Goal: Book appointment/travel/reservation

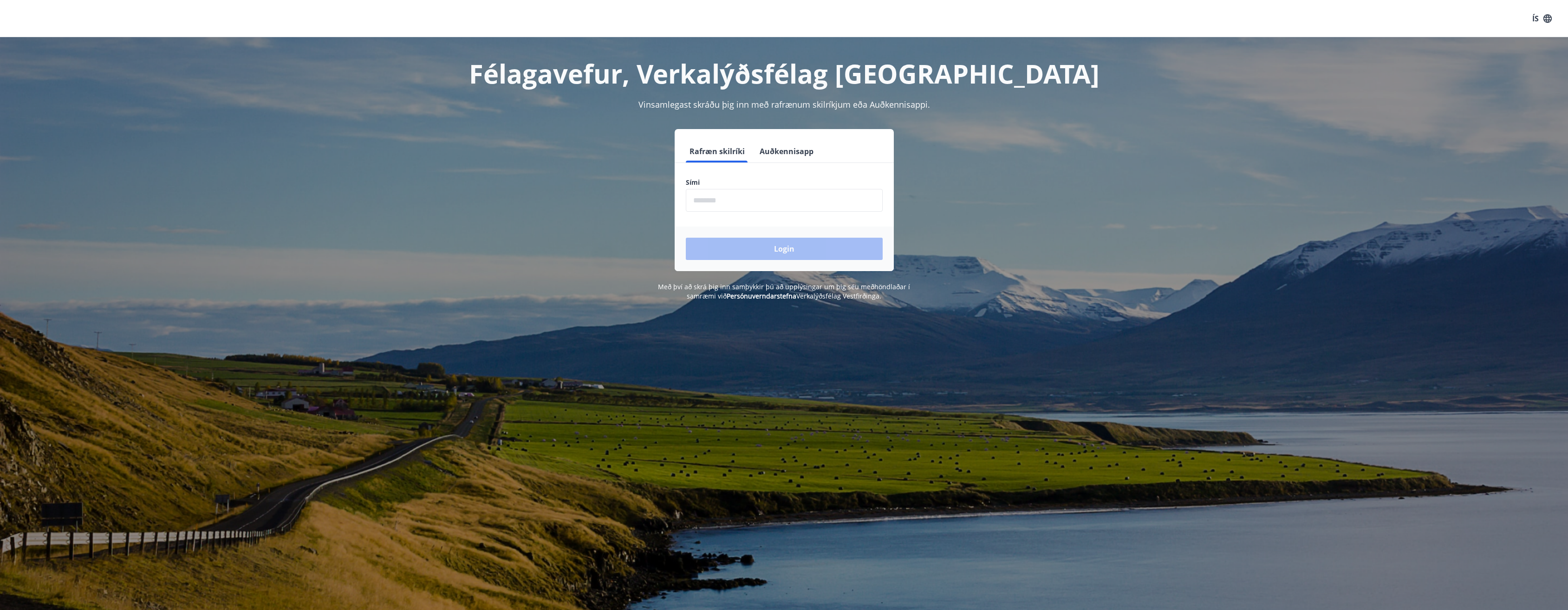
click at [718, 207] on input "phone" at bounding box center [784, 201] width 197 height 23
type input "********"
click at [728, 259] on button "Login" at bounding box center [784, 249] width 197 height 22
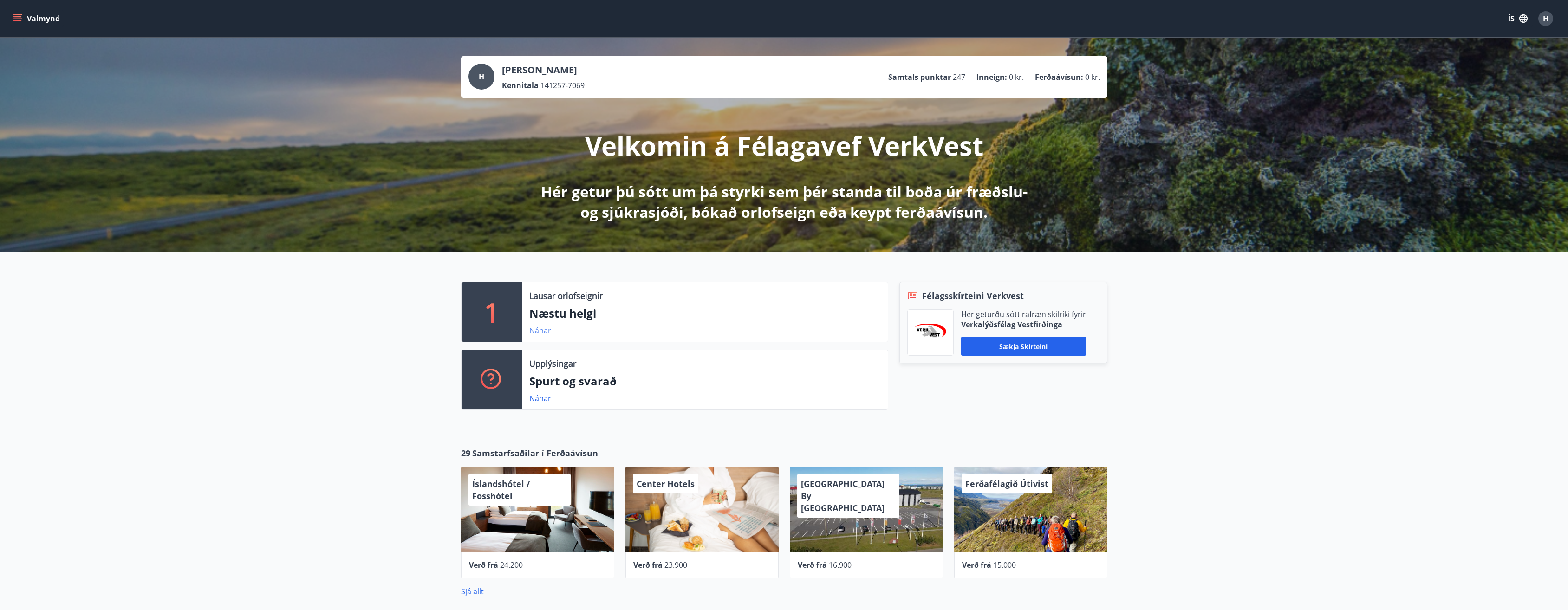
click at [536, 330] on link "Nánar" at bounding box center [540, 330] width 22 height 10
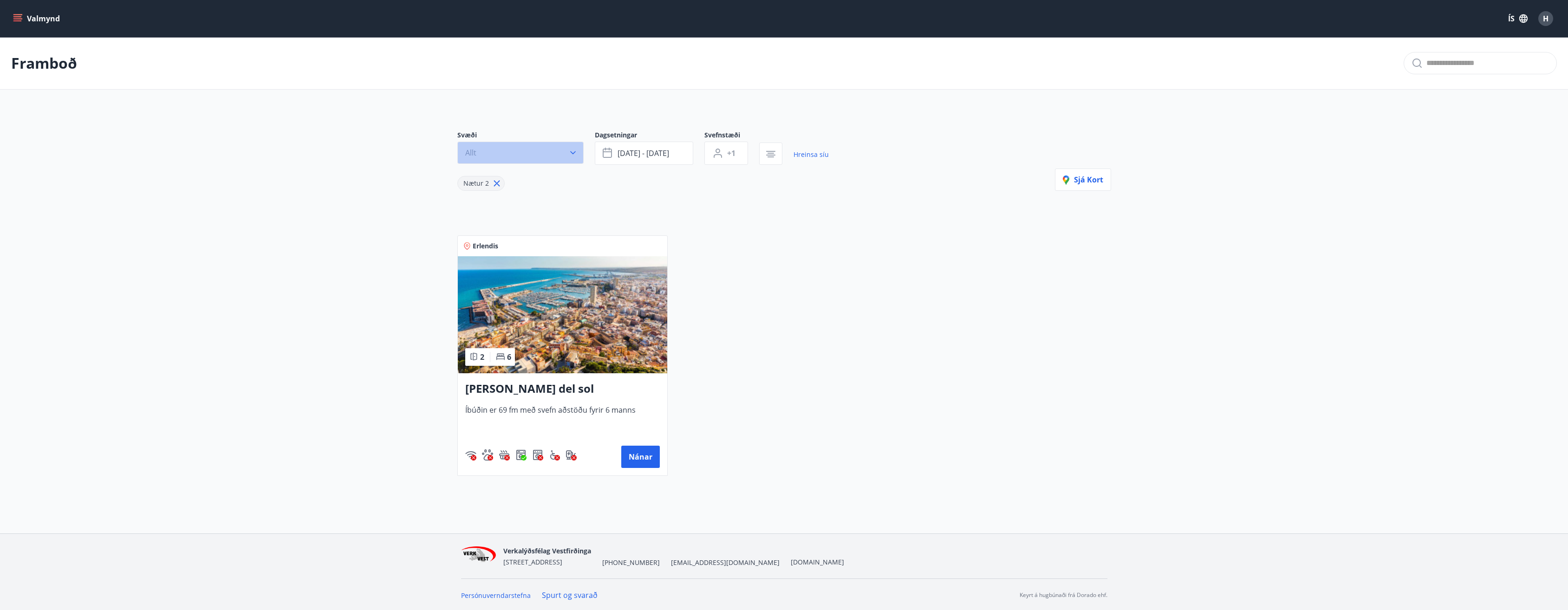
click at [574, 153] on icon "button" at bounding box center [573, 153] width 5 height 3
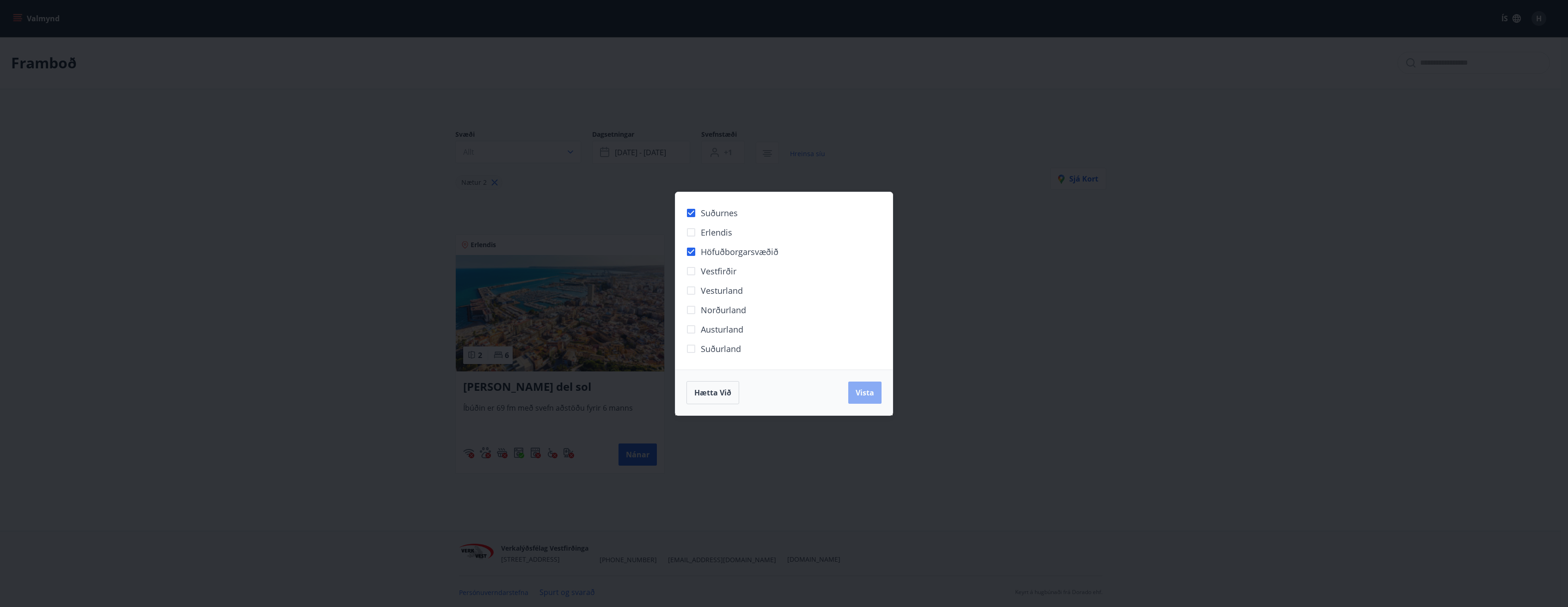
click at [869, 398] on button "Vista" at bounding box center [864, 393] width 33 height 22
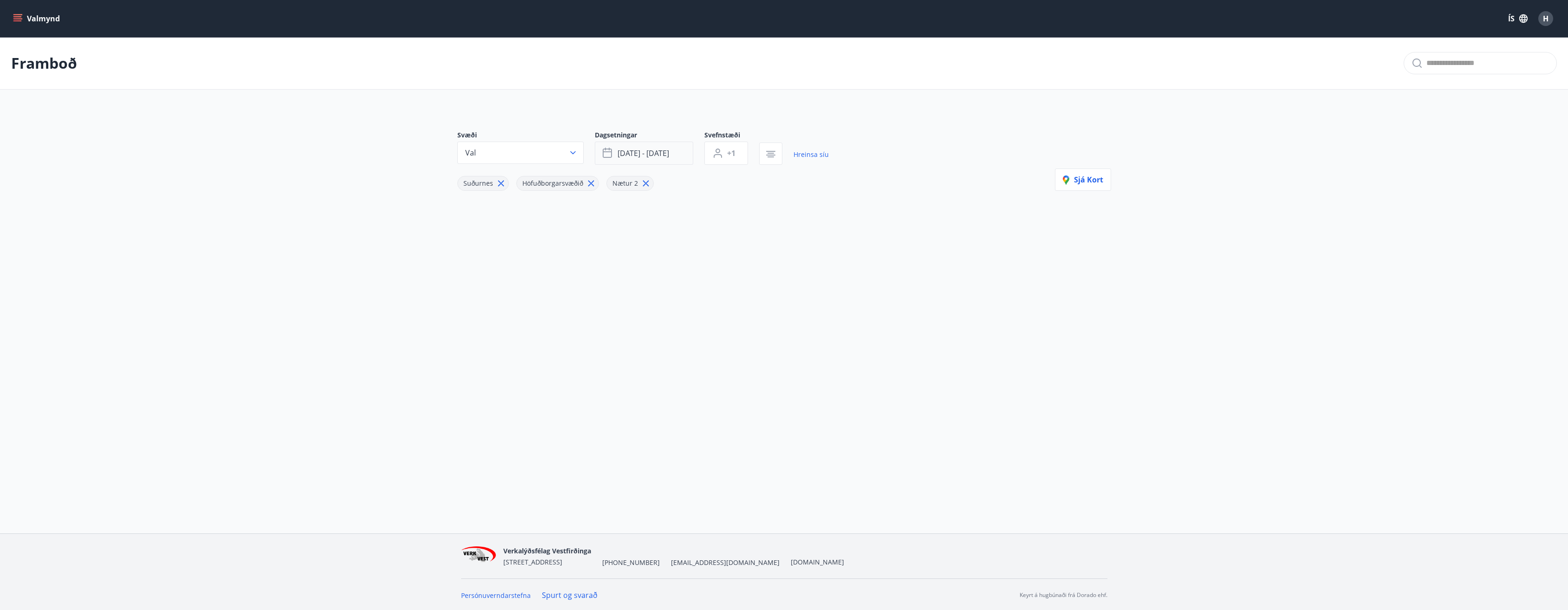
click at [619, 148] on span "sep 26 - sep 29" at bounding box center [643, 153] width 51 height 10
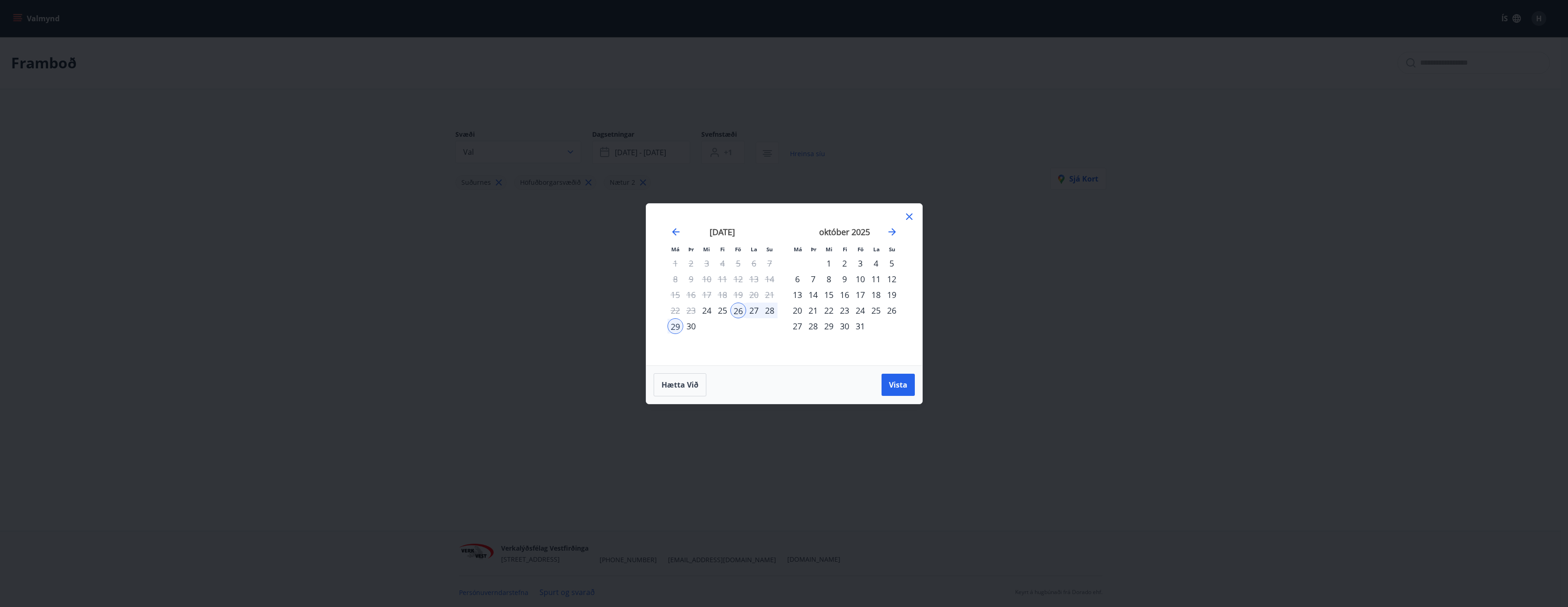
click at [826, 262] on div "1" at bounding box center [828, 263] width 15 height 15
click at [672, 327] on div "29" at bounding box center [675, 326] width 15 height 15
click at [891, 263] on div "5" at bounding box center [891, 263] width 15 height 15
click at [895, 380] on span "Vista" at bounding box center [898, 385] width 18 height 10
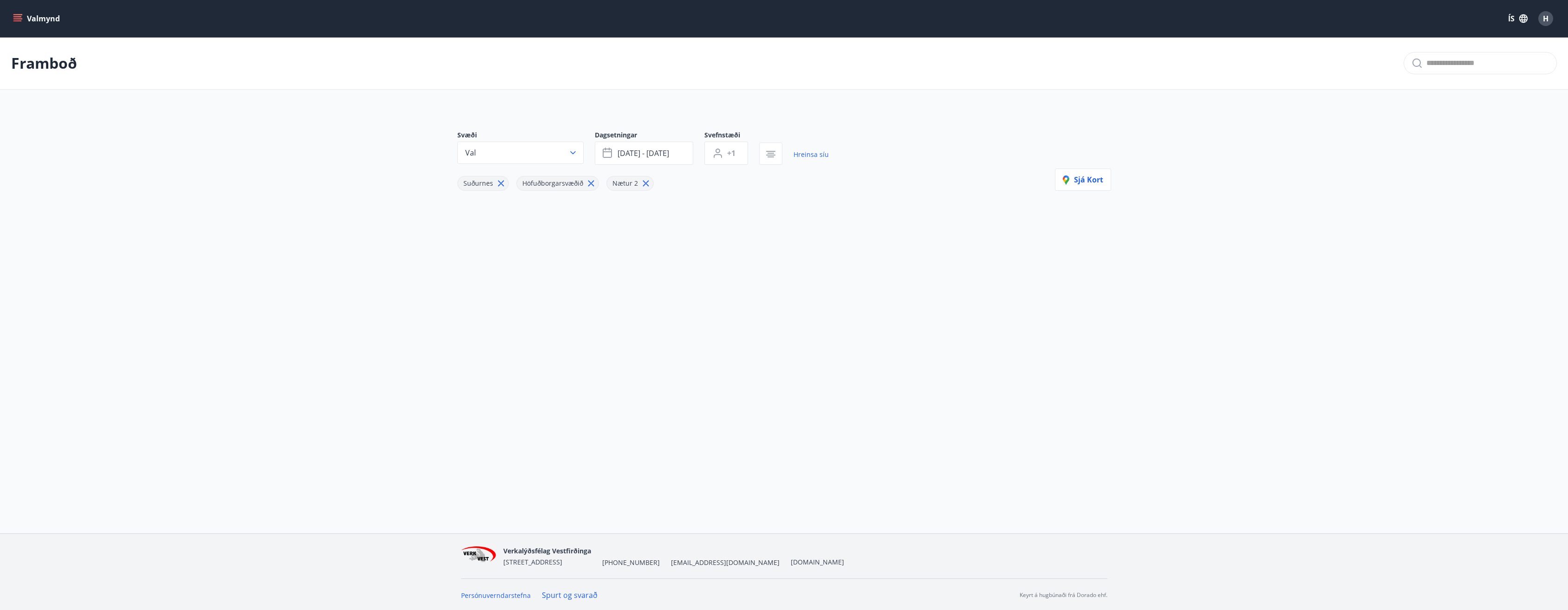
drag, startPoint x: 645, startPoint y: 185, endPoint x: 651, endPoint y: 218, distance: 33.5
click at [651, 218] on div "Svæði Val Dagsetningar sep 29 - okt 05 Svefnstæði +1 Hreinsa síu Suðurnes Höfuð…" at bounding box center [784, 175] width 669 height 134
click at [645, 184] on icon at bounding box center [646, 184] width 1 height 1
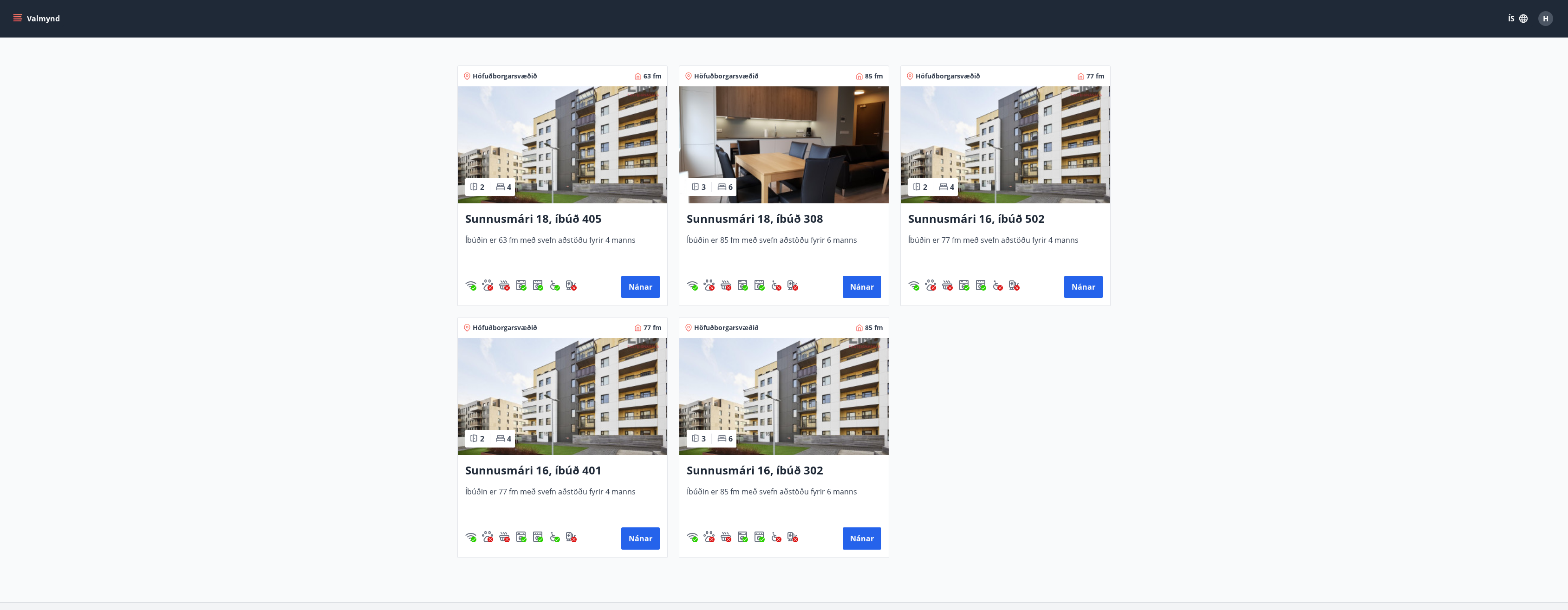
scroll to position [194, 0]
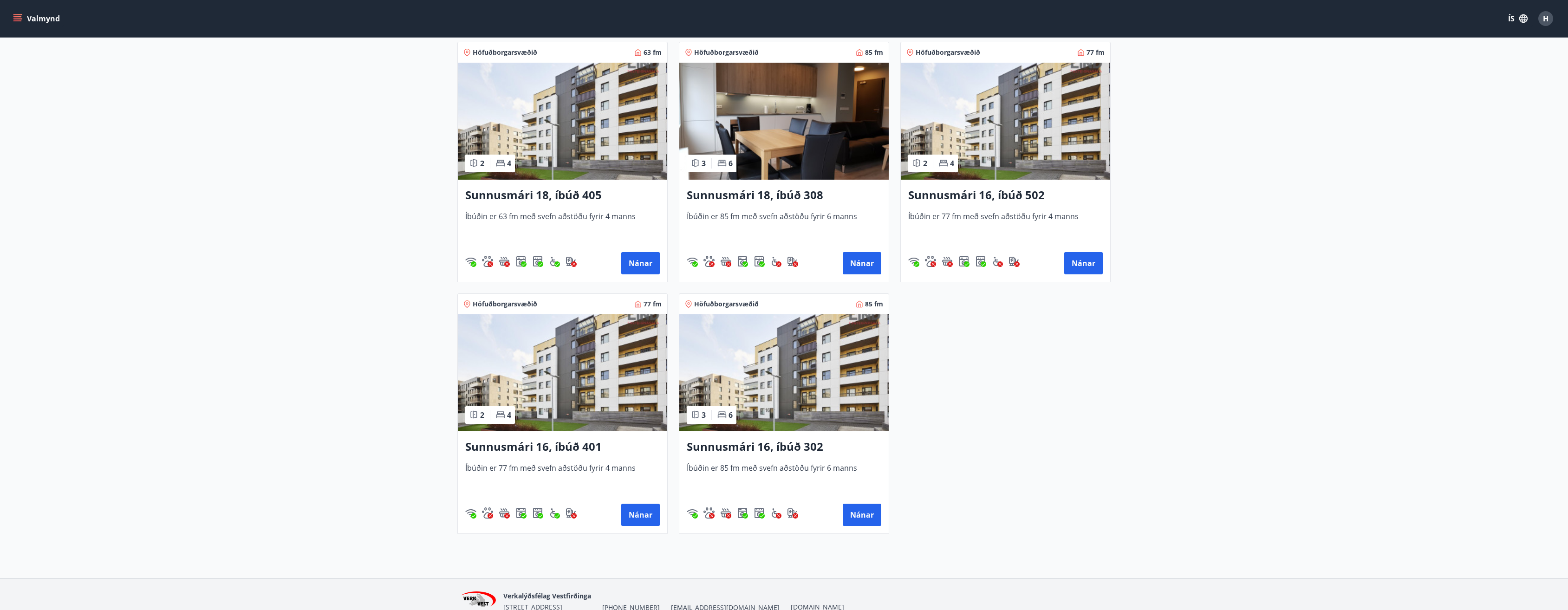
click at [774, 146] on img at bounding box center [784, 121] width 209 height 117
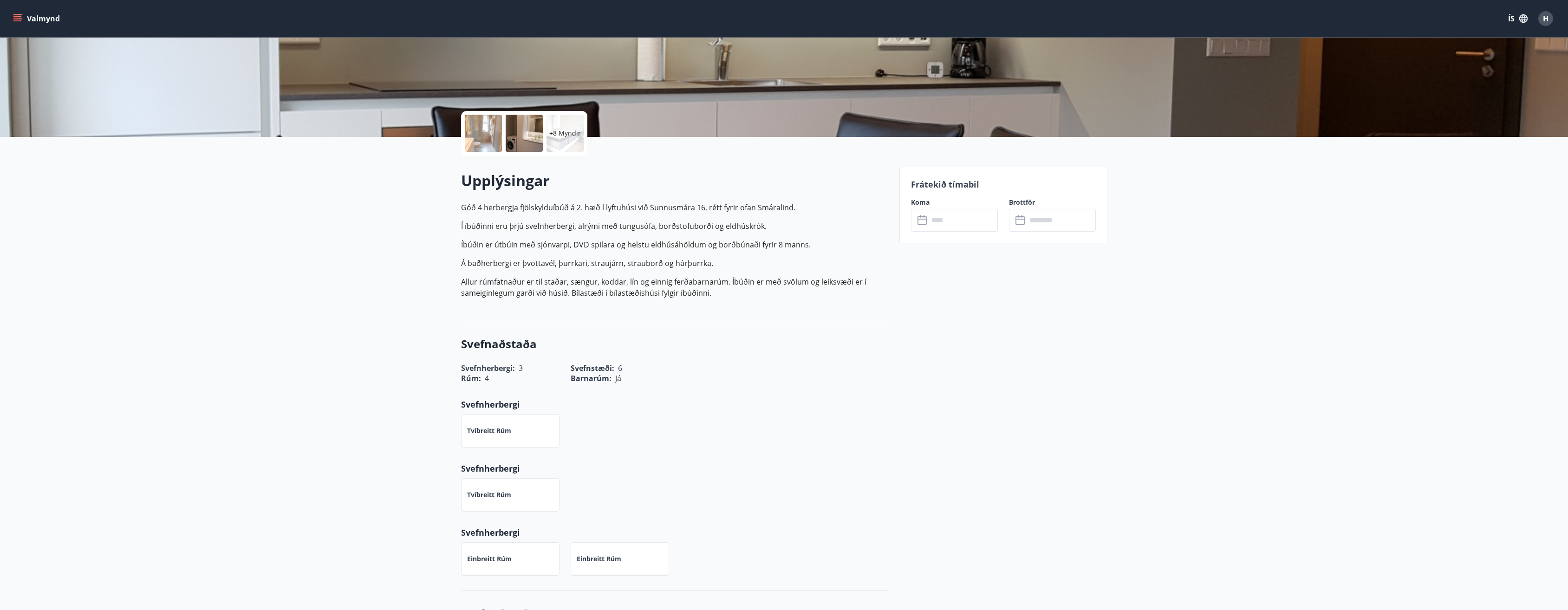
scroll to position [139, 0]
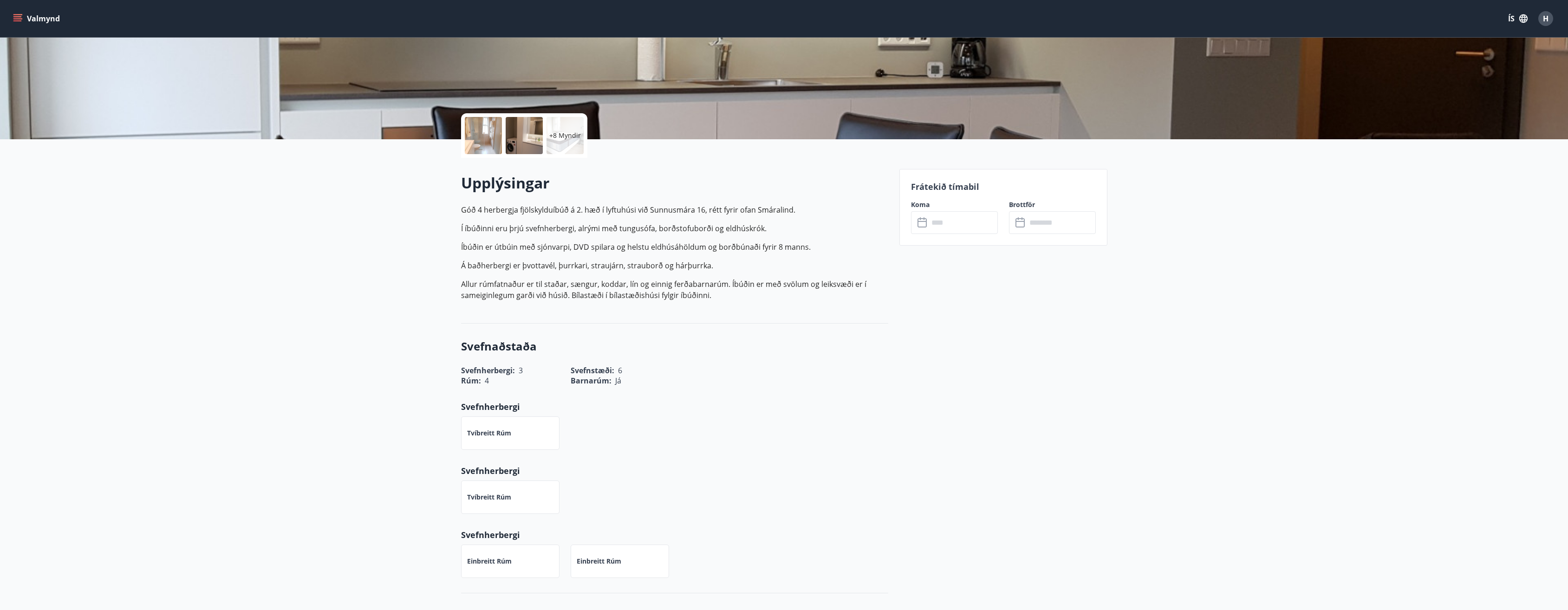
click at [934, 229] on input "text" at bounding box center [963, 223] width 69 height 23
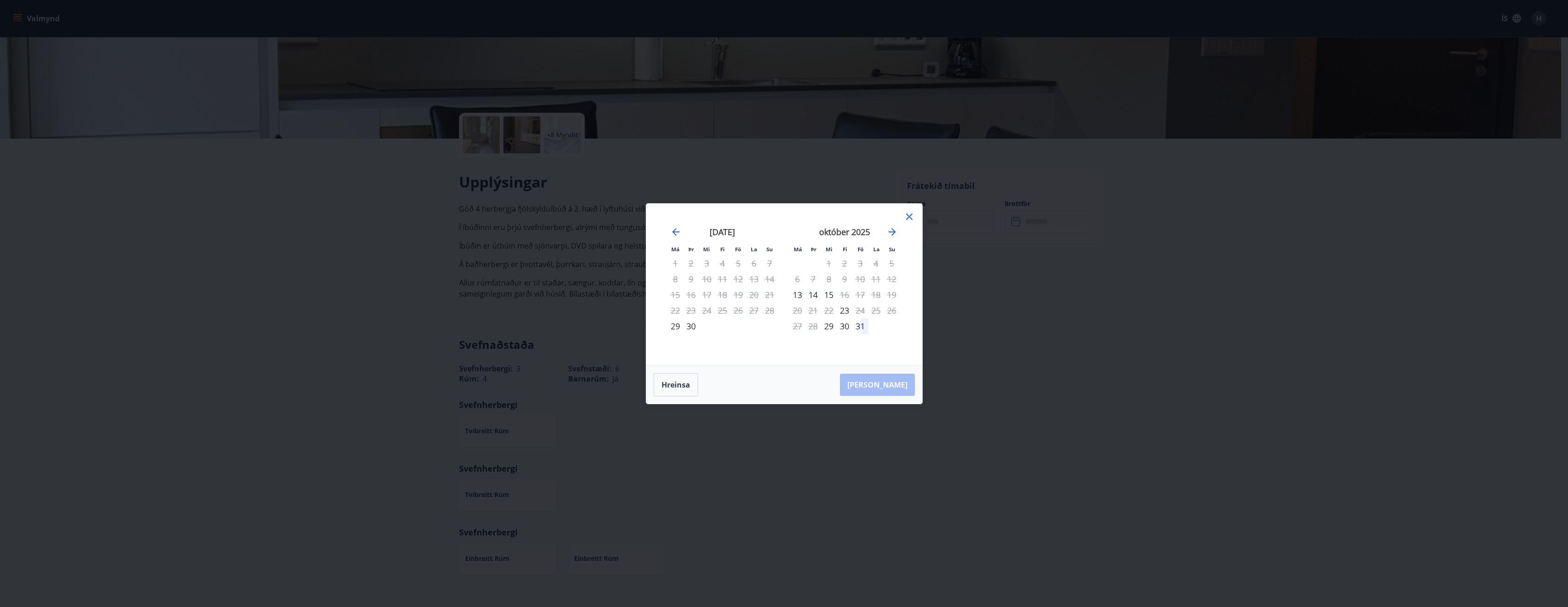
click at [912, 218] on icon at bounding box center [909, 217] width 7 height 7
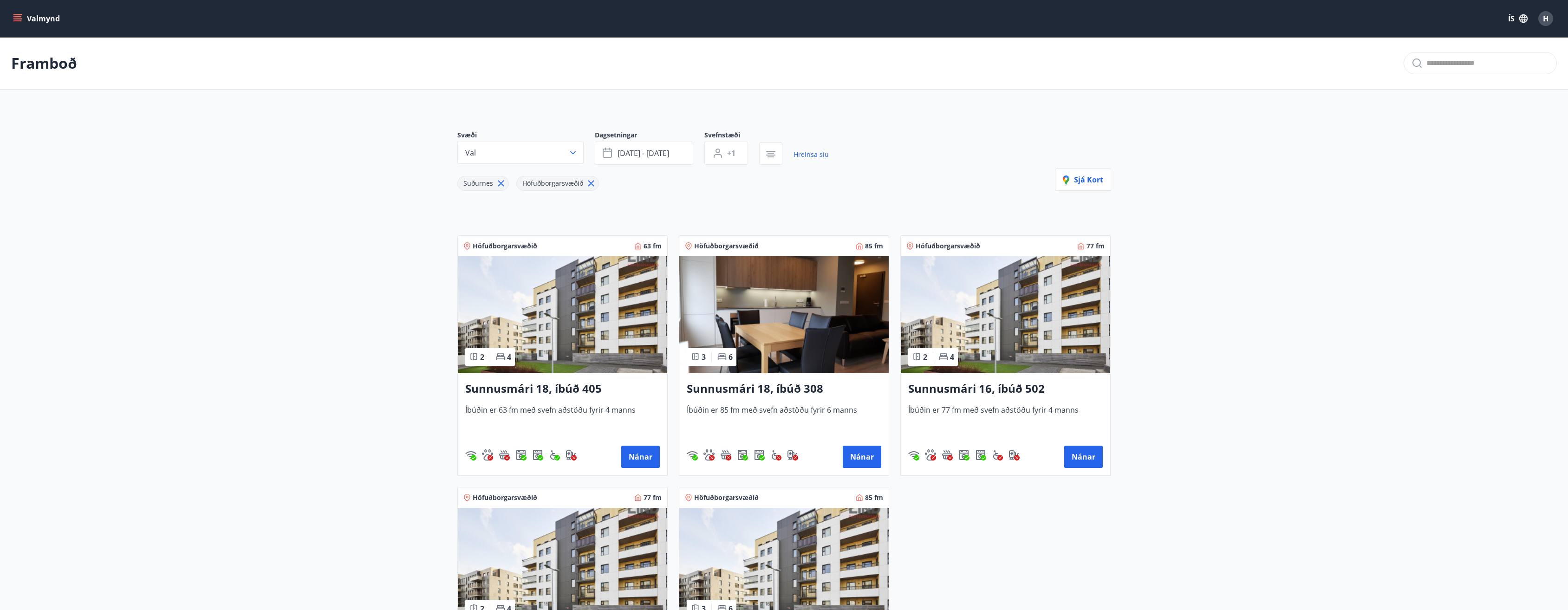
click at [587, 390] on h3 "Sunnusmári 18, íbúð 405" at bounding box center [563, 389] width 195 height 17
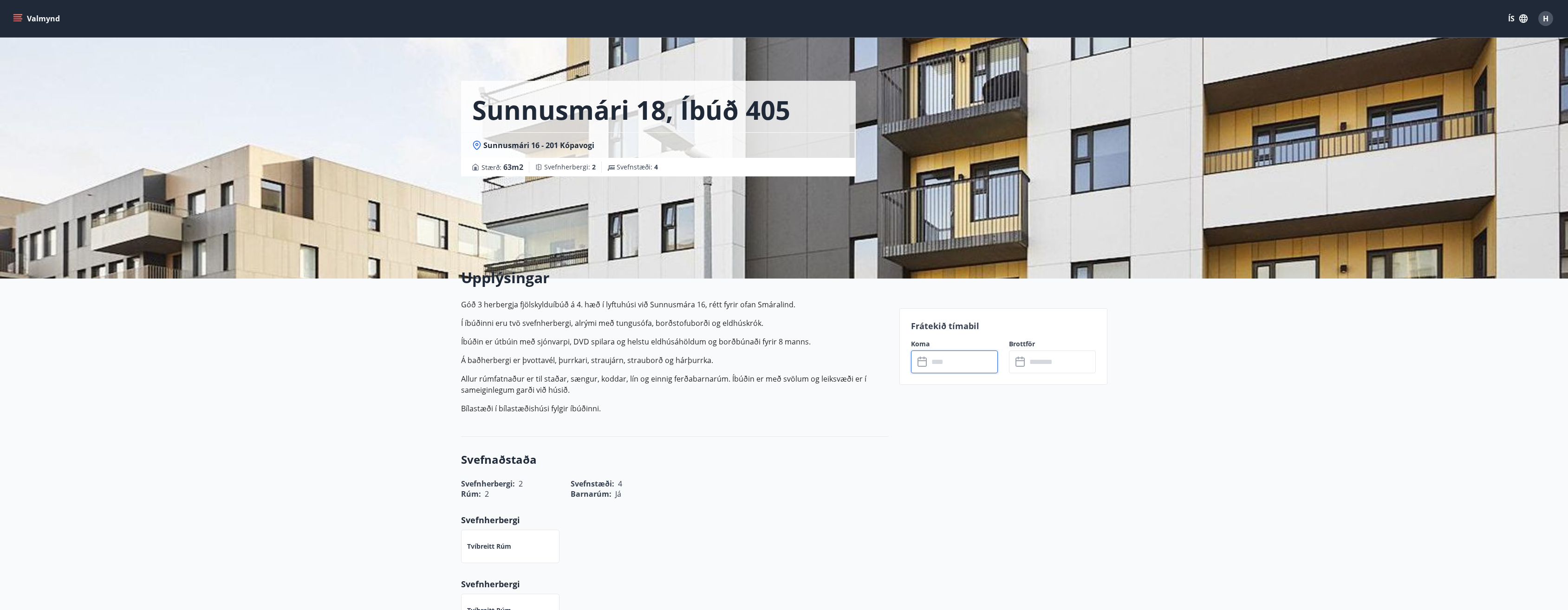
click at [930, 365] on input "text" at bounding box center [963, 362] width 69 height 23
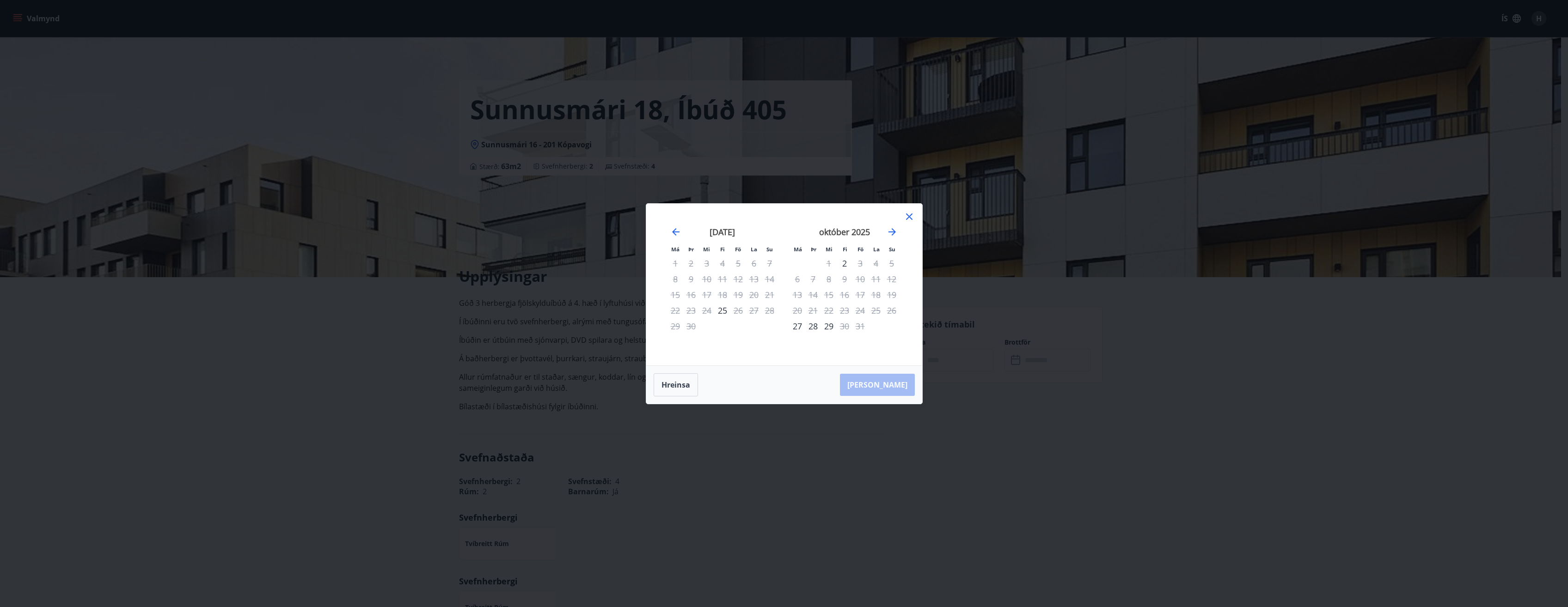
click at [913, 218] on icon at bounding box center [909, 216] width 11 height 11
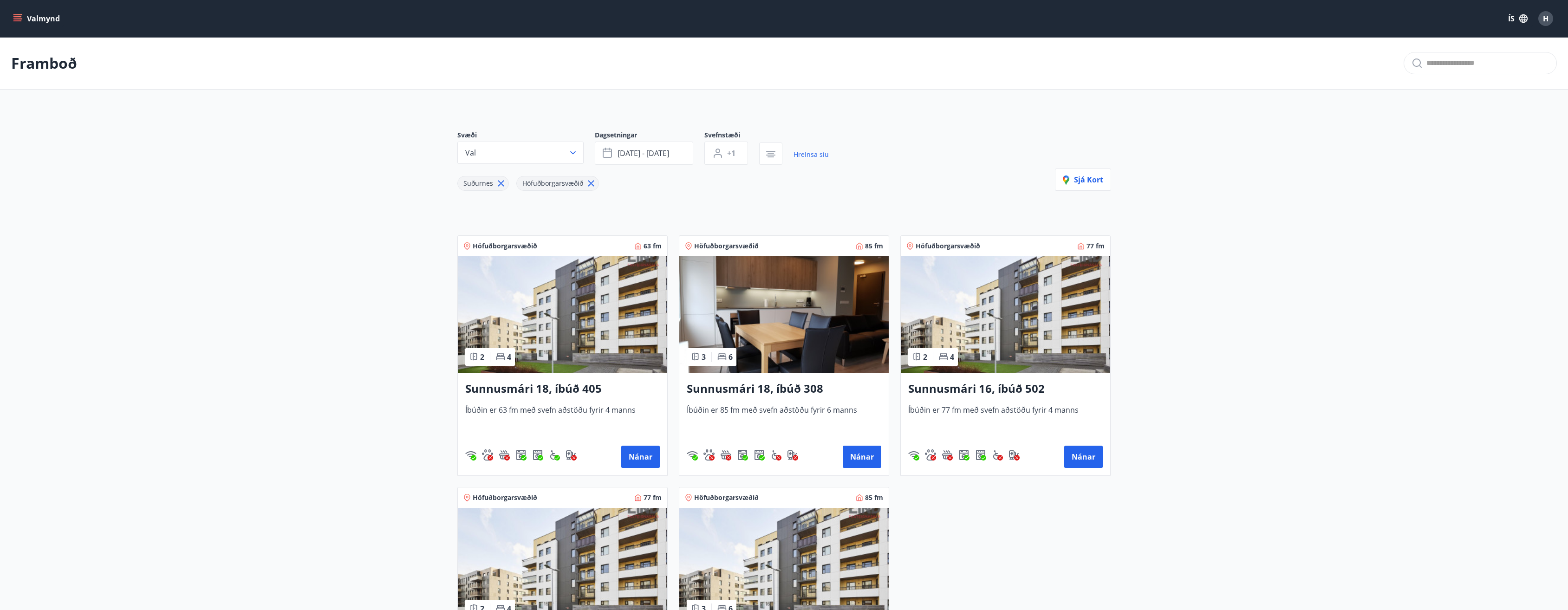
click at [1049, 326] on img at bounding box center [1006, 314] width 209 height 117
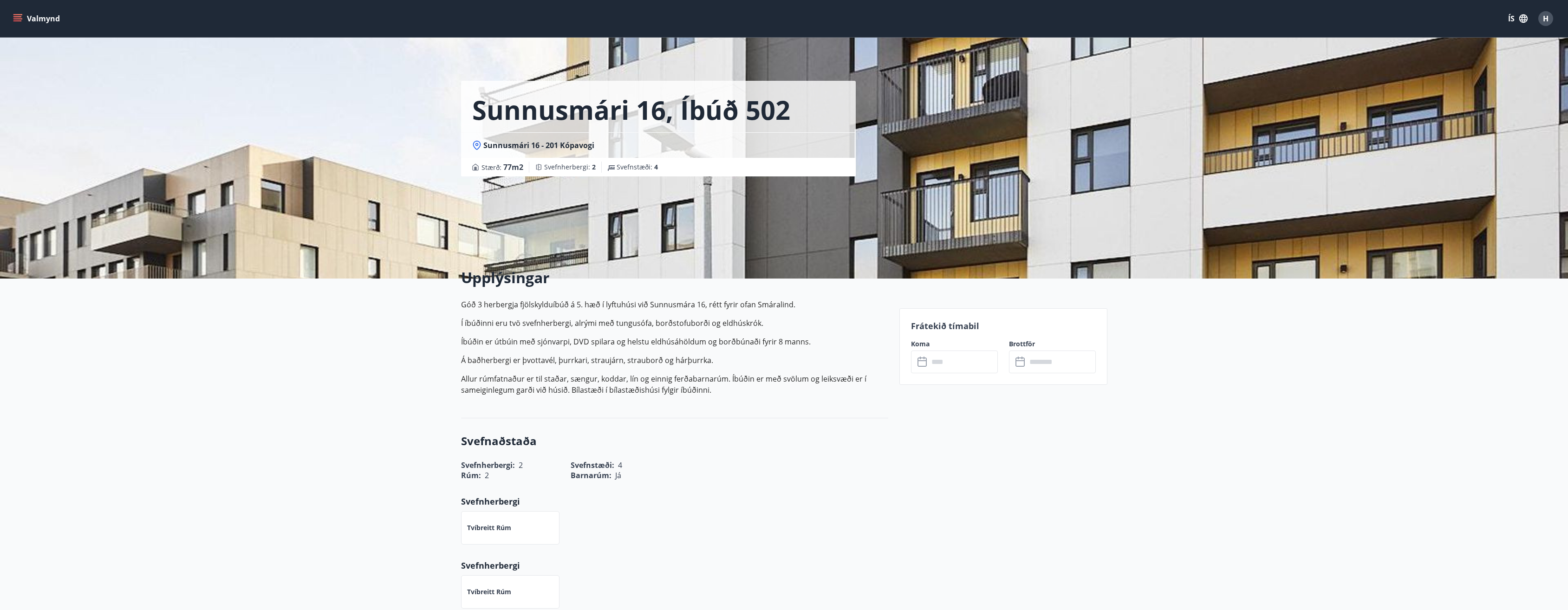
click at [937, 367] on input "text" at bounding box center [963, 362] width 69 height 23
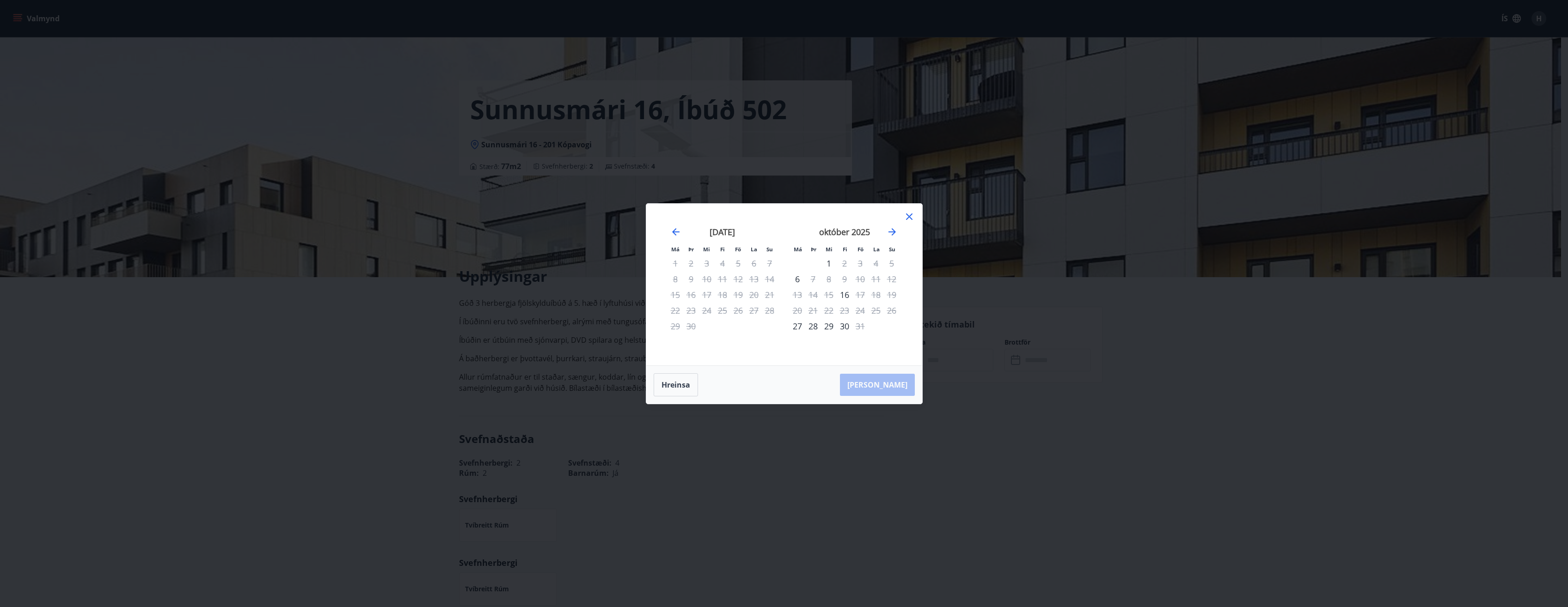
click at [907, 218] on icon at bounding box center [909, 217] width 7 height 7
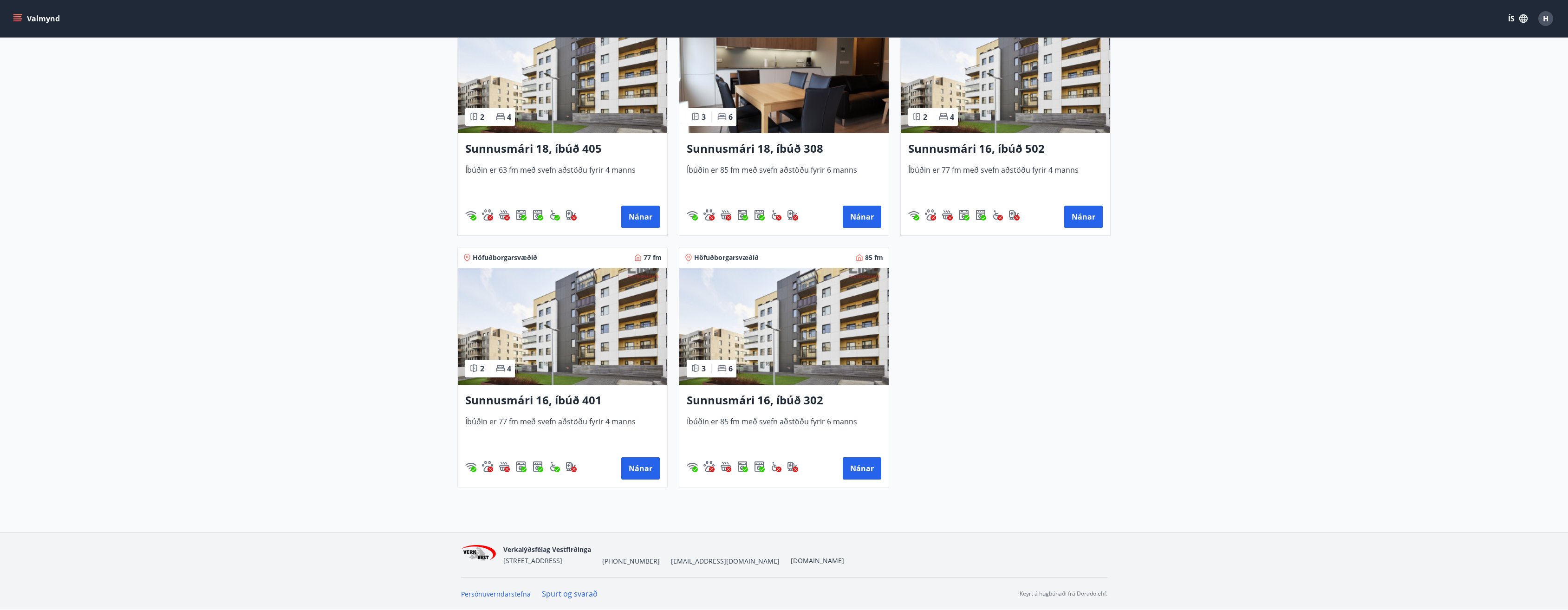
click at [563, 357] on img at bounding box center [563, 326] width 209 height 117
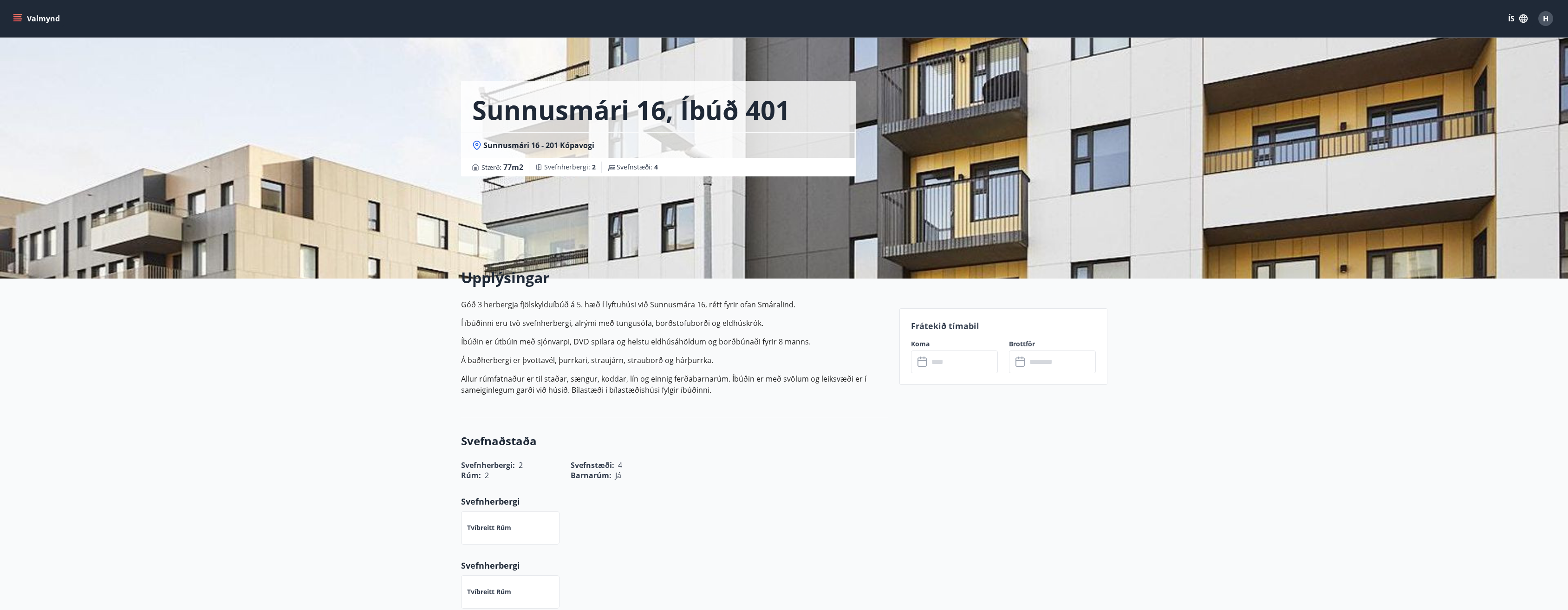
click at [929, 362] on input "text" at bounding box center [963, 362] width 69 height 23
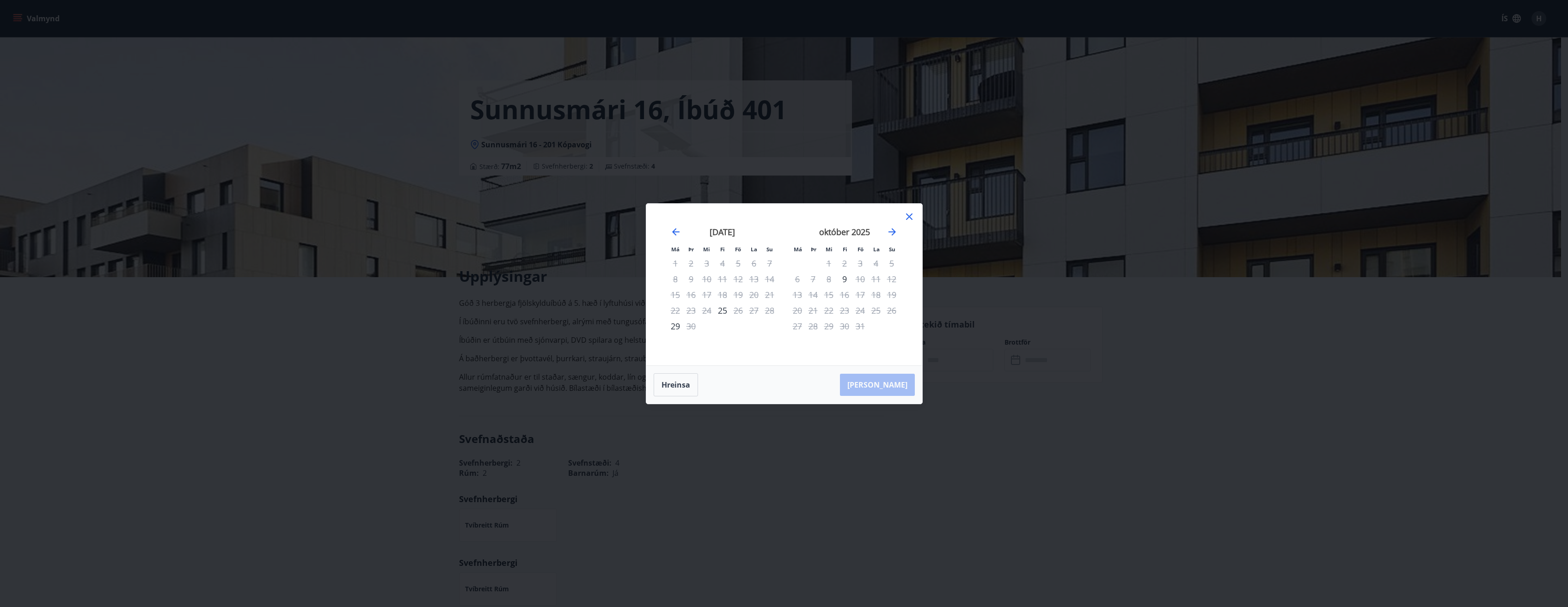
click at [908, 215] on icon at bounding box center [909, 216] width 11 height 11
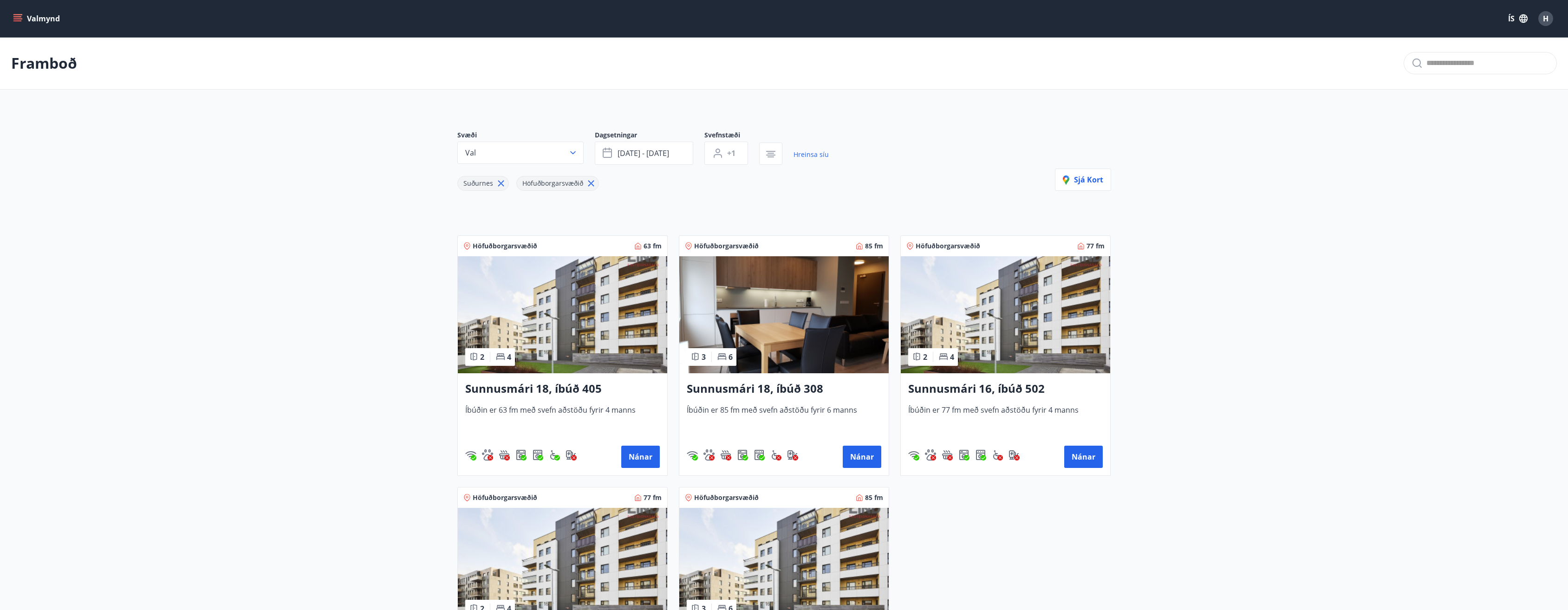
click at [780, 559] on img at bounding box center [784, 566] width 209 height 117
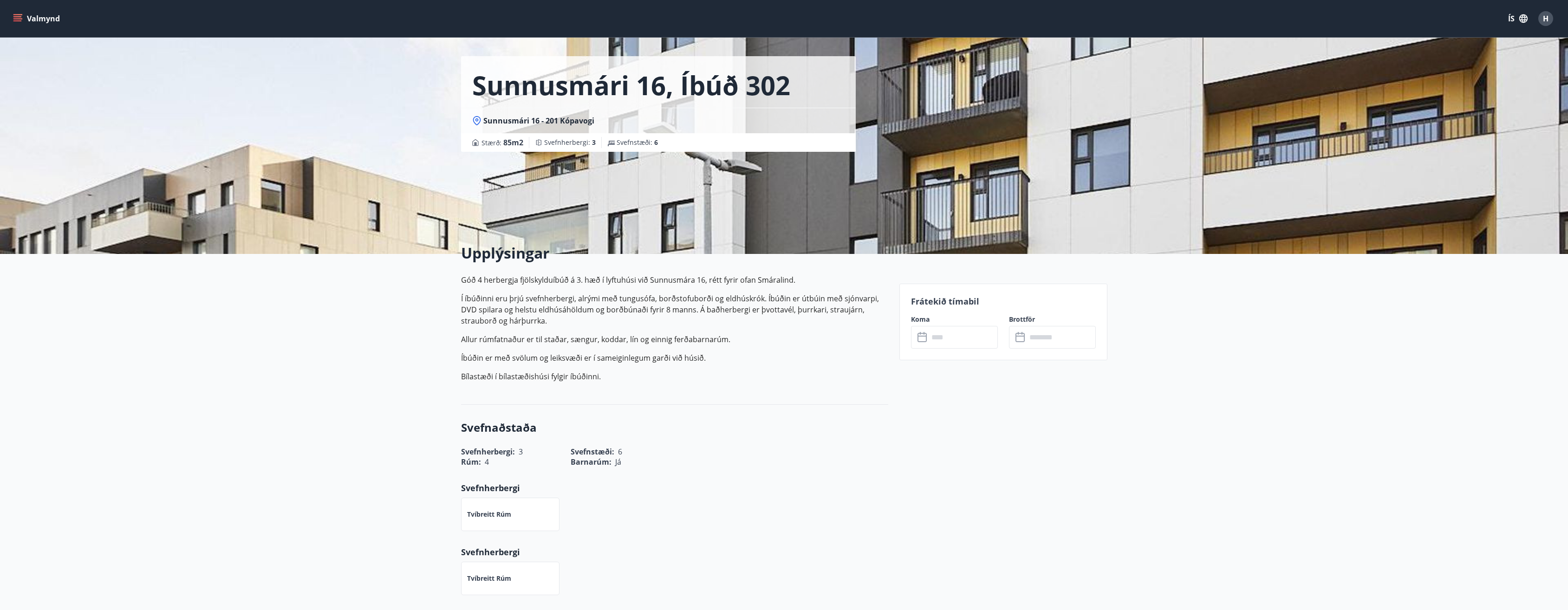
scroll to position [47, 0]
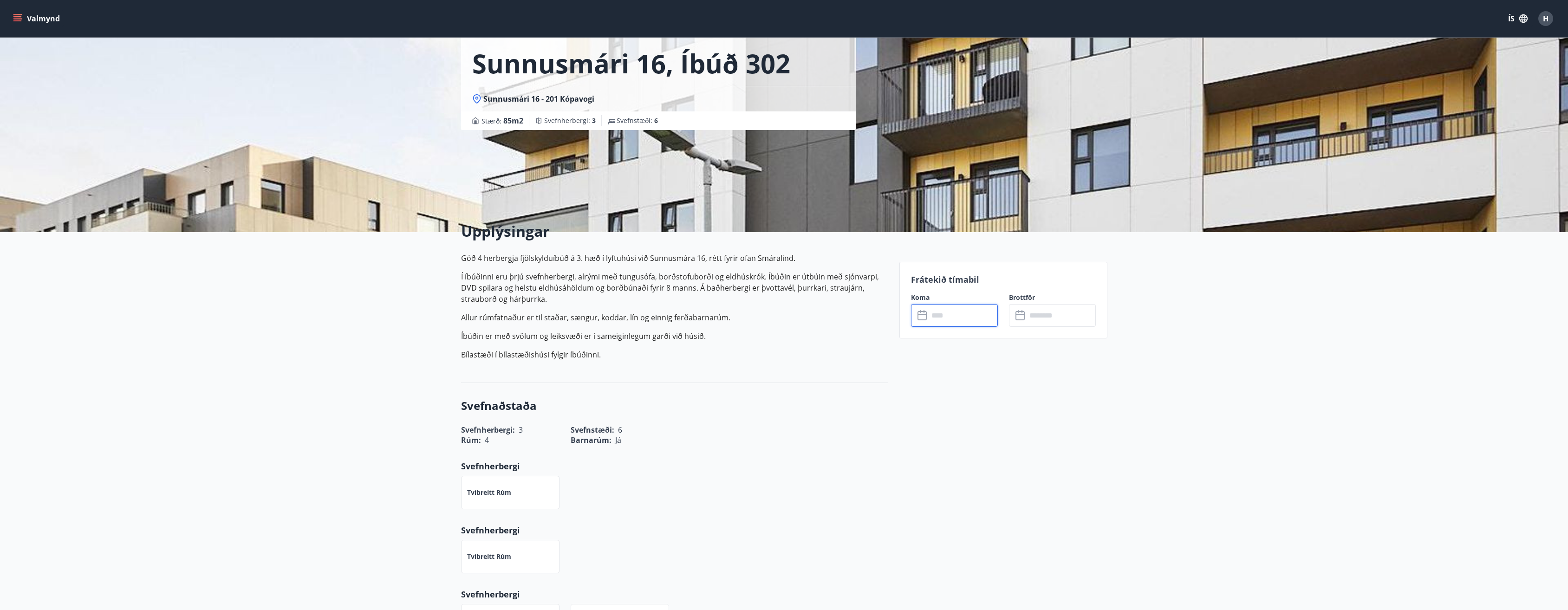
click at [941, 318] on input "text" at bounding box center [963, 315] width 69 height 23
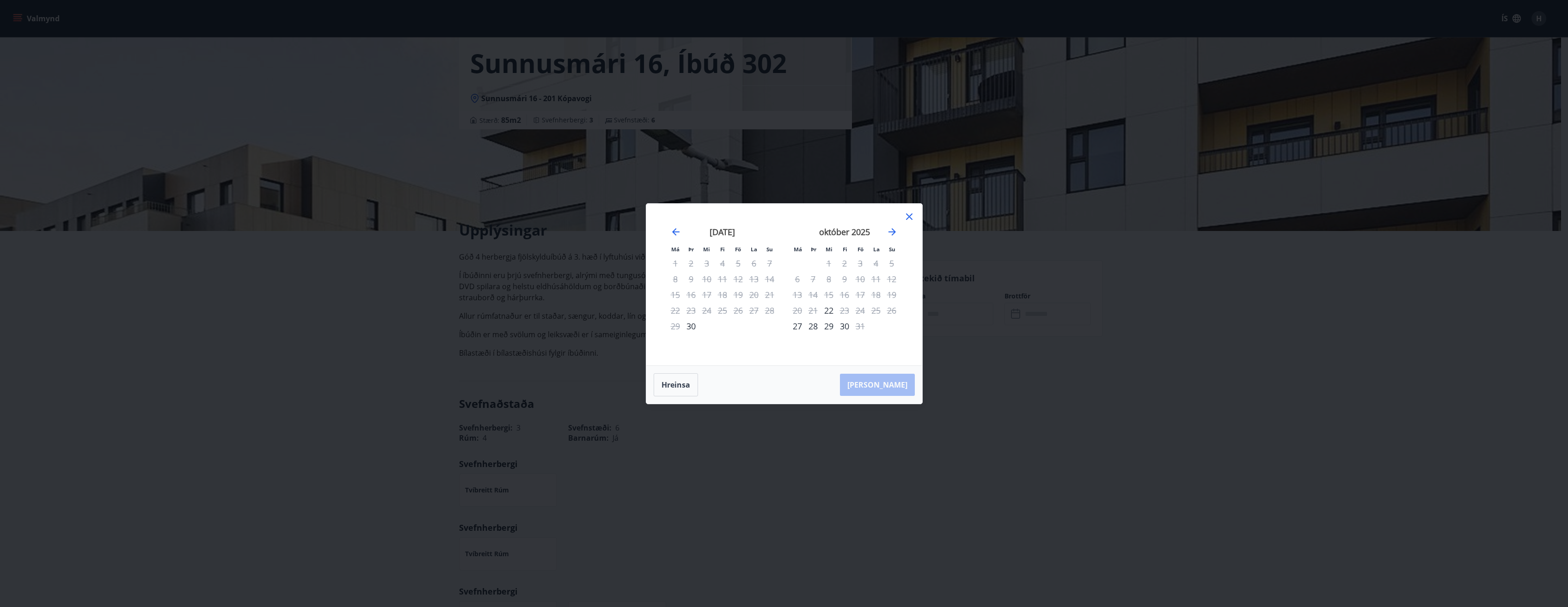
click at [907, 218] on icon at bounding box center [909, 217] width 7 height 7
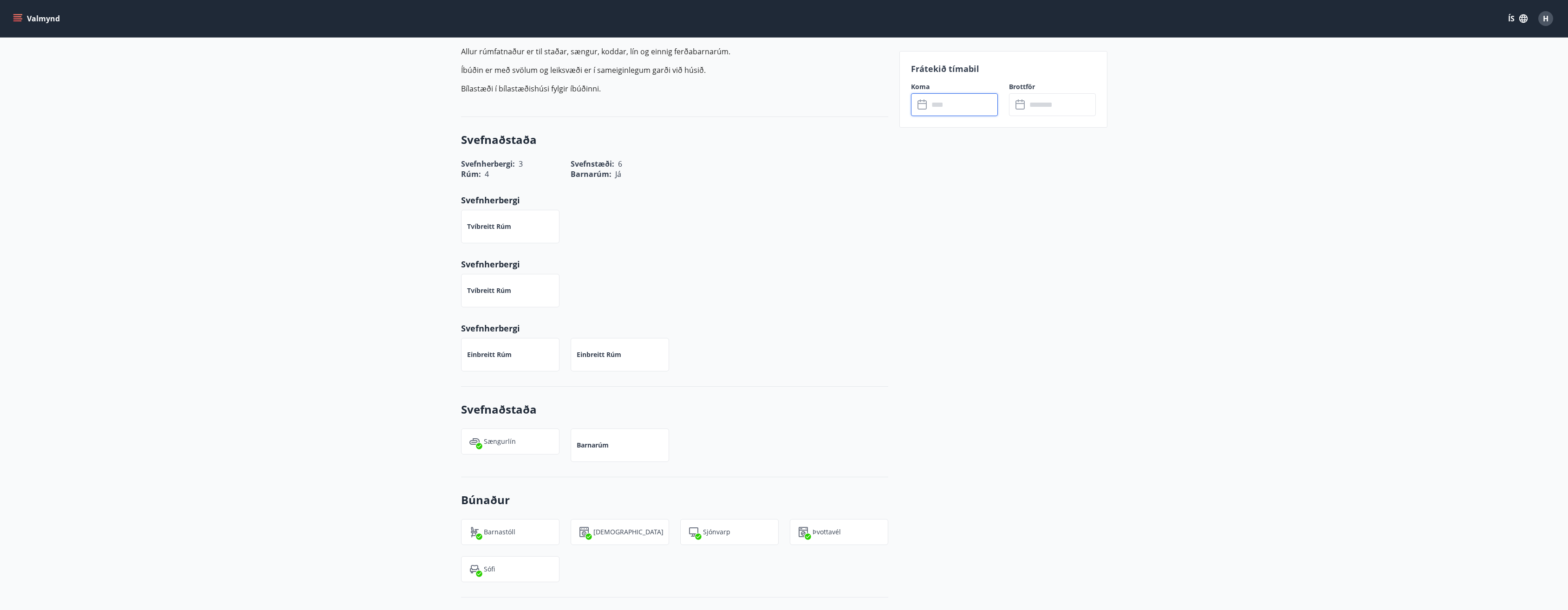
scroll to position [232, 0]
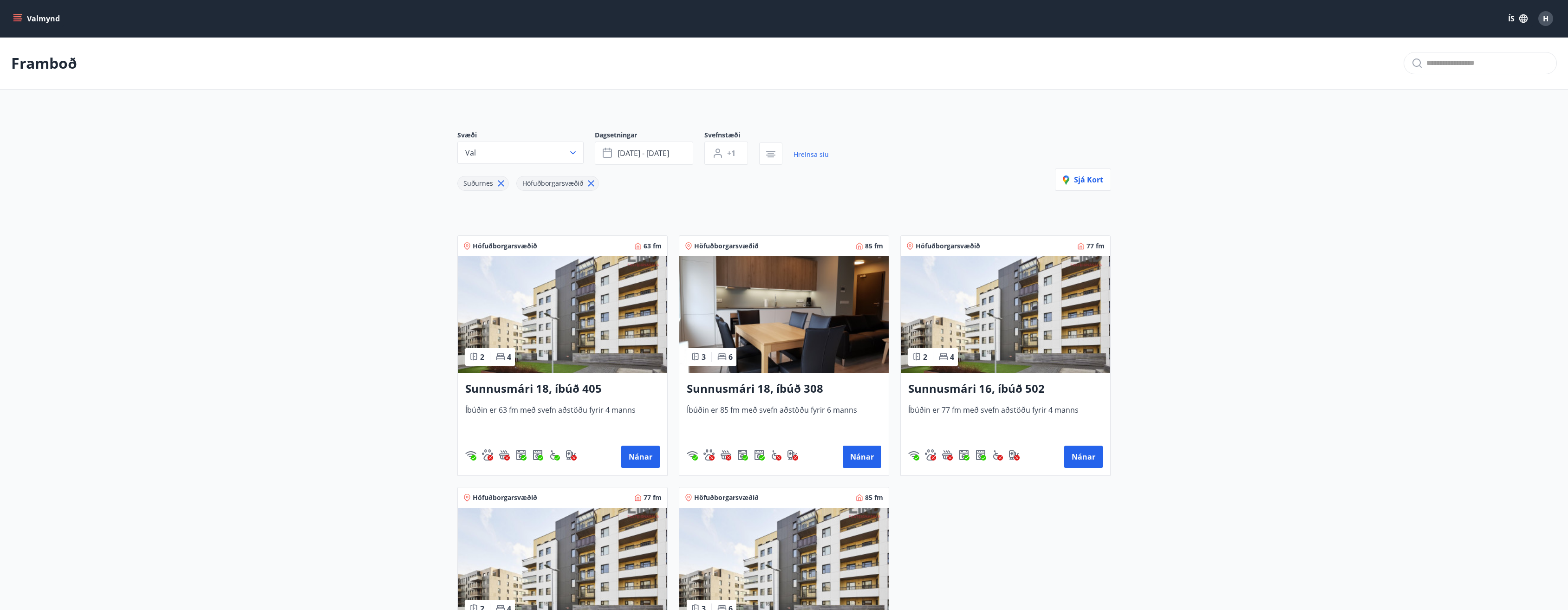
click at [588, 181] on icon at bounding box center [590, 183] width 10 height 10
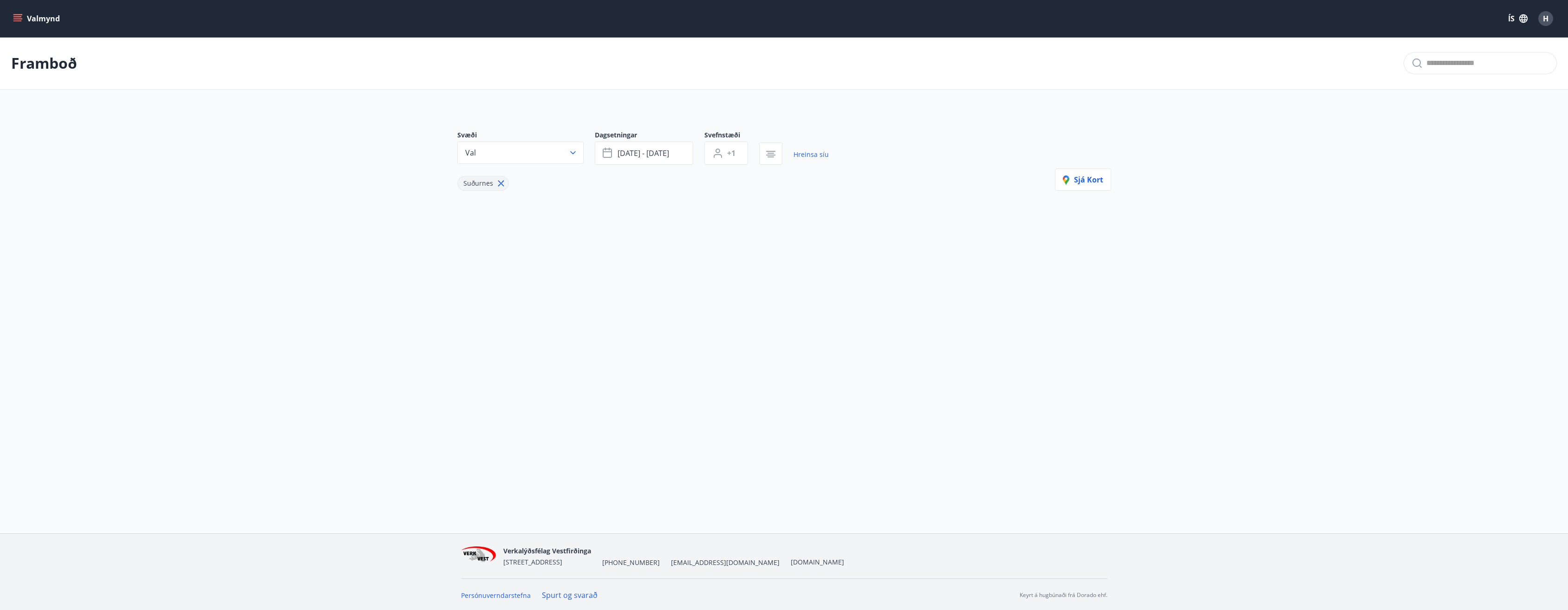
click at [498, 182] on icon at bounding box center [501, 183] width 10 height 10
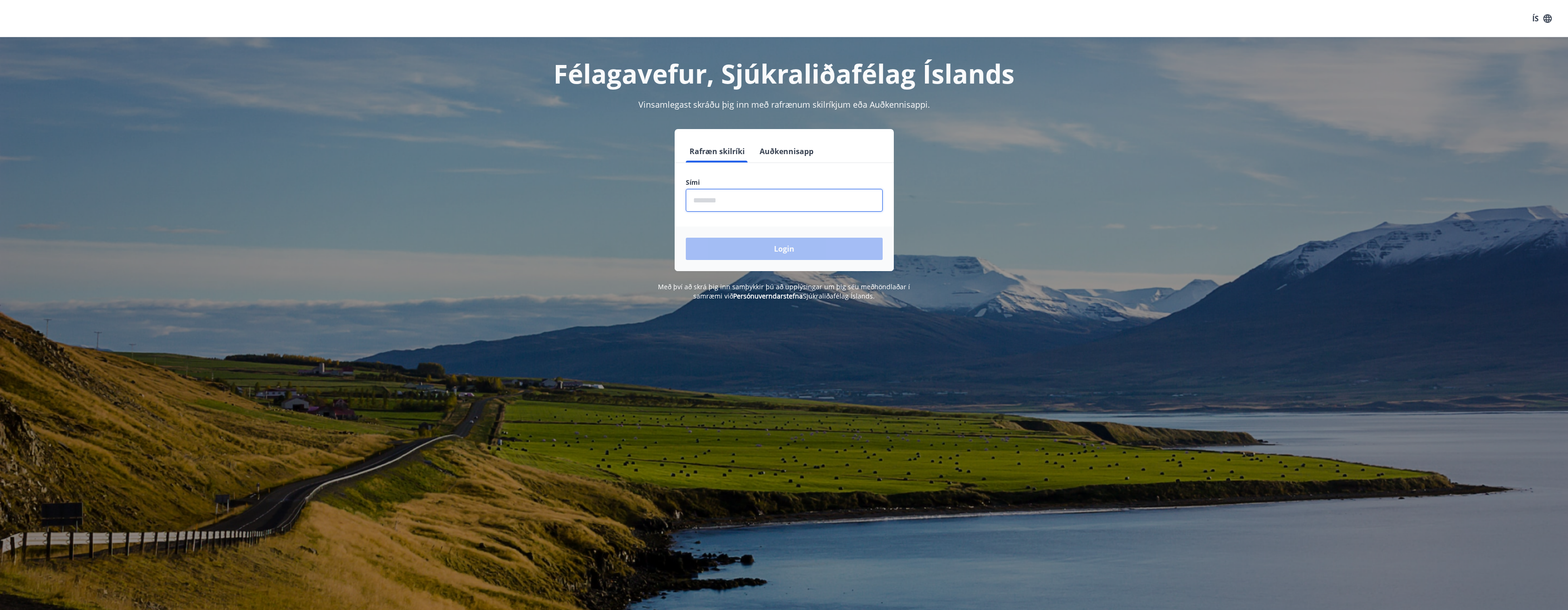
click at [711, 203] on input "phone" at bounding box center [784, 201] width 197 height 23
type input "********"
click at [776, 251] on button "Login" at bounding box center [784, 249] width 197 height 22
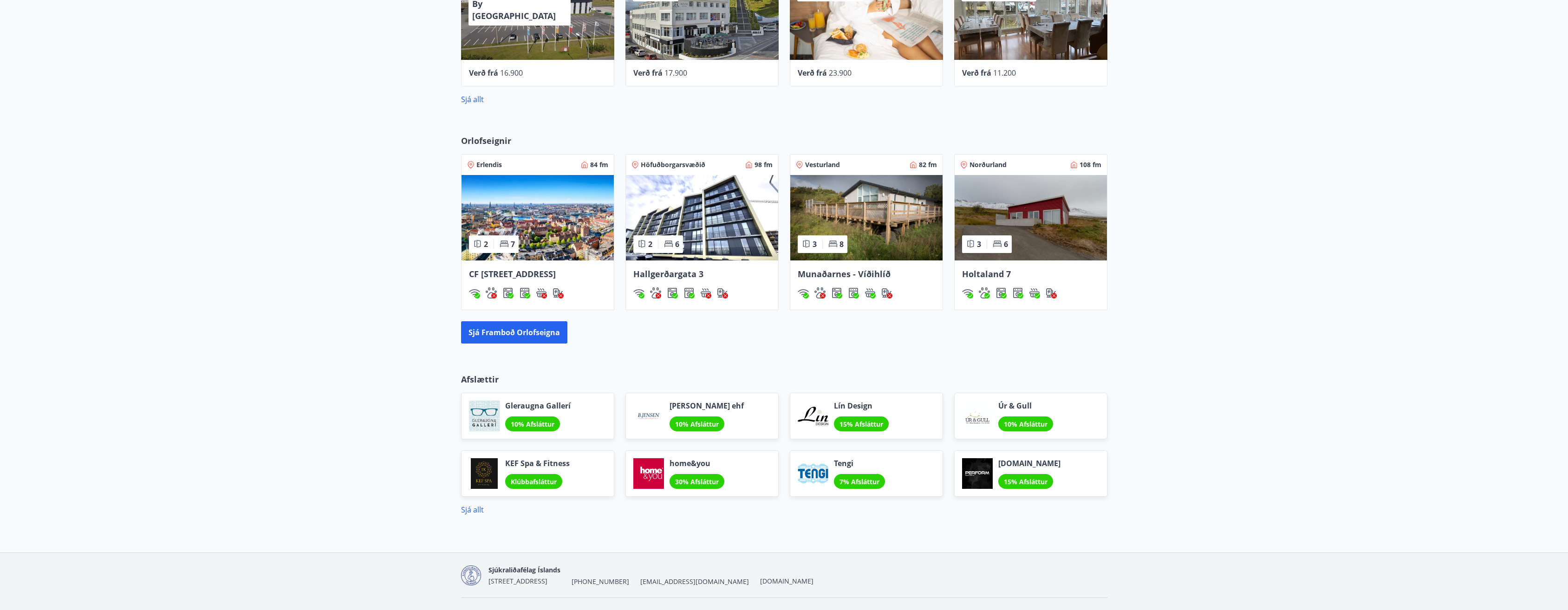
scroll to position [493, 0]
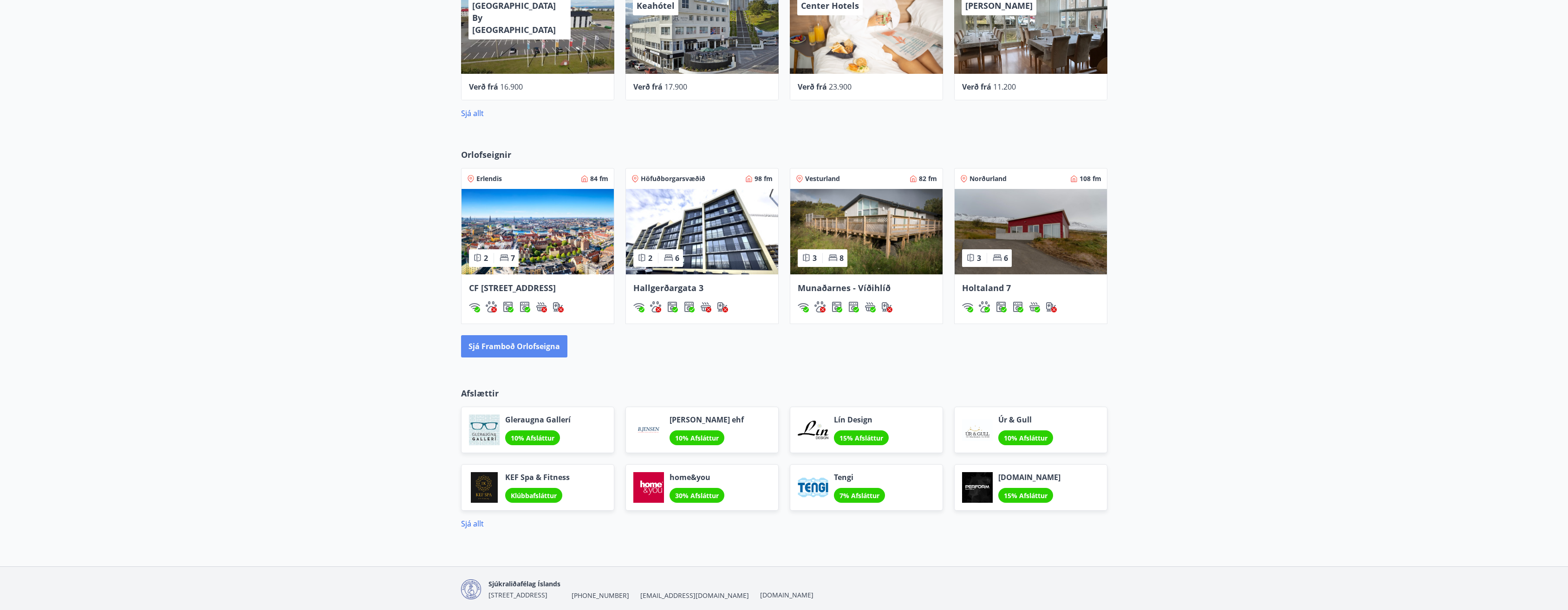
click at [516, 357] on button "Sjá framboð orlofseigna" at bounding box center [514, 346] width 106 height 22
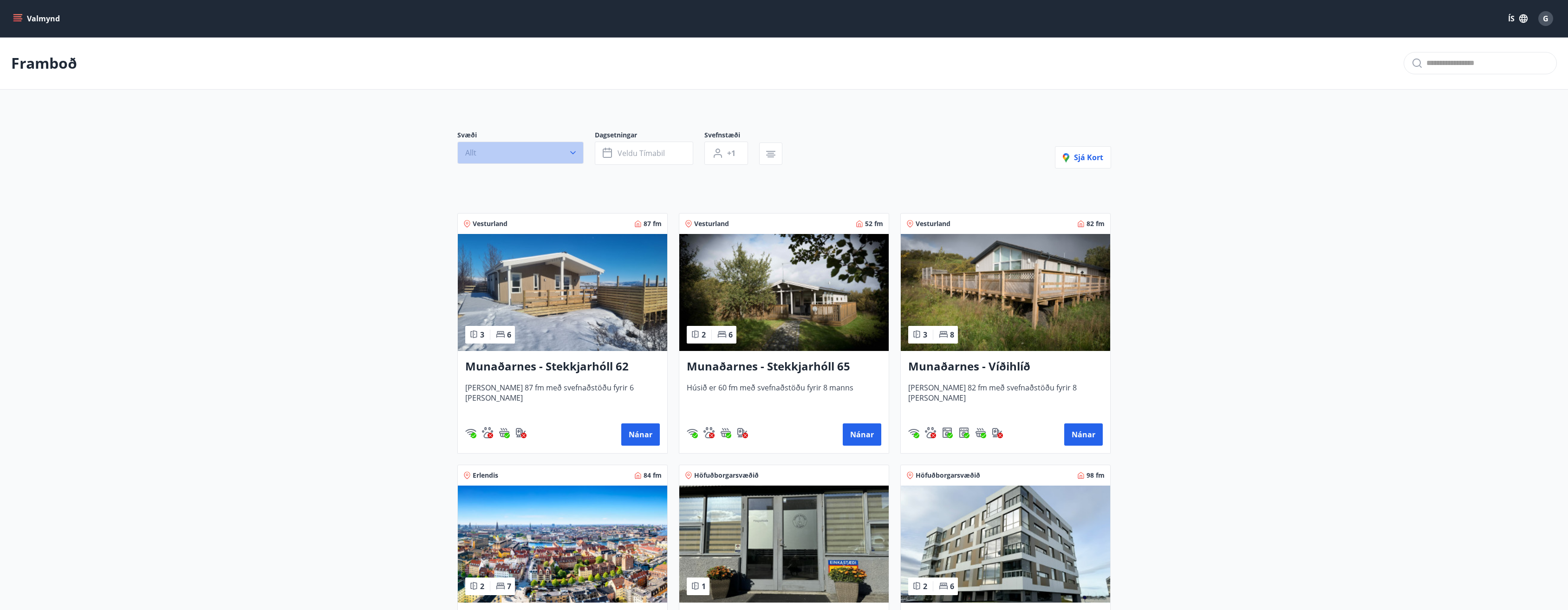
click at [577, 149] on icon "button" at bounding box center [573, 153] width 9 height 9
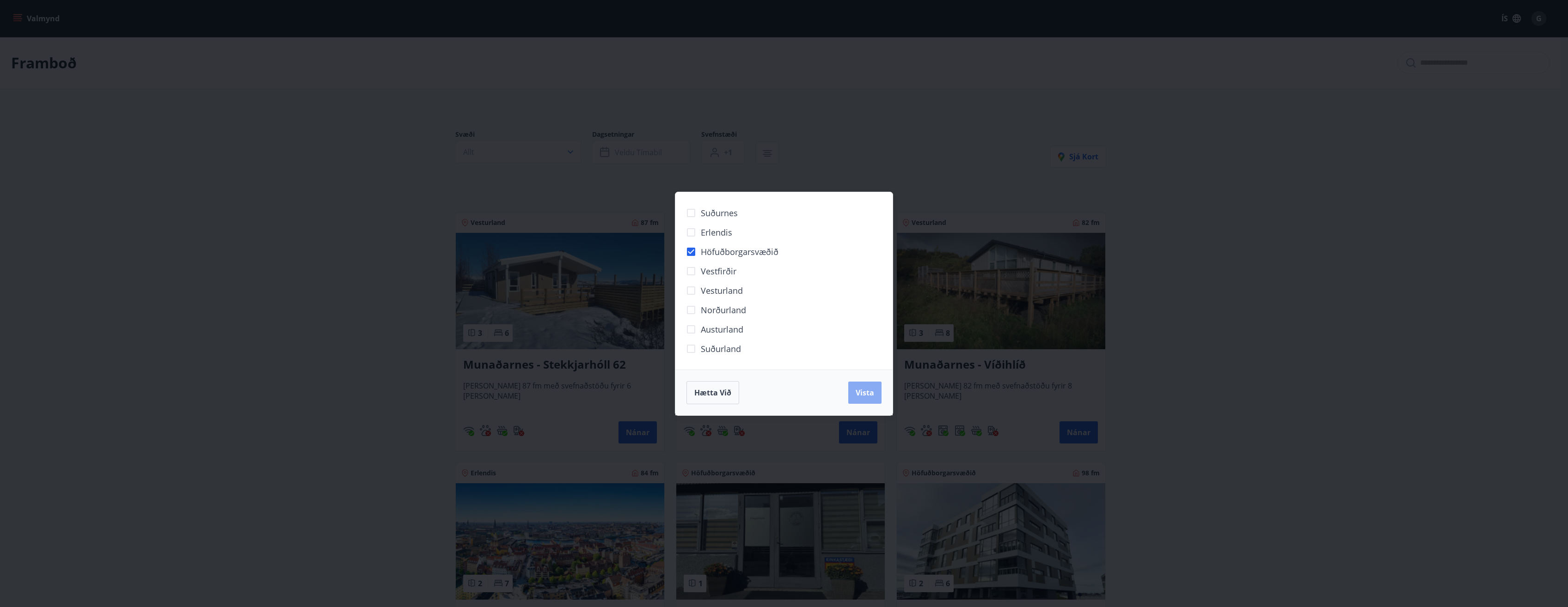
click at [861, 395] on span "Vista" at bounding box center [864, 393] width 18 height 10
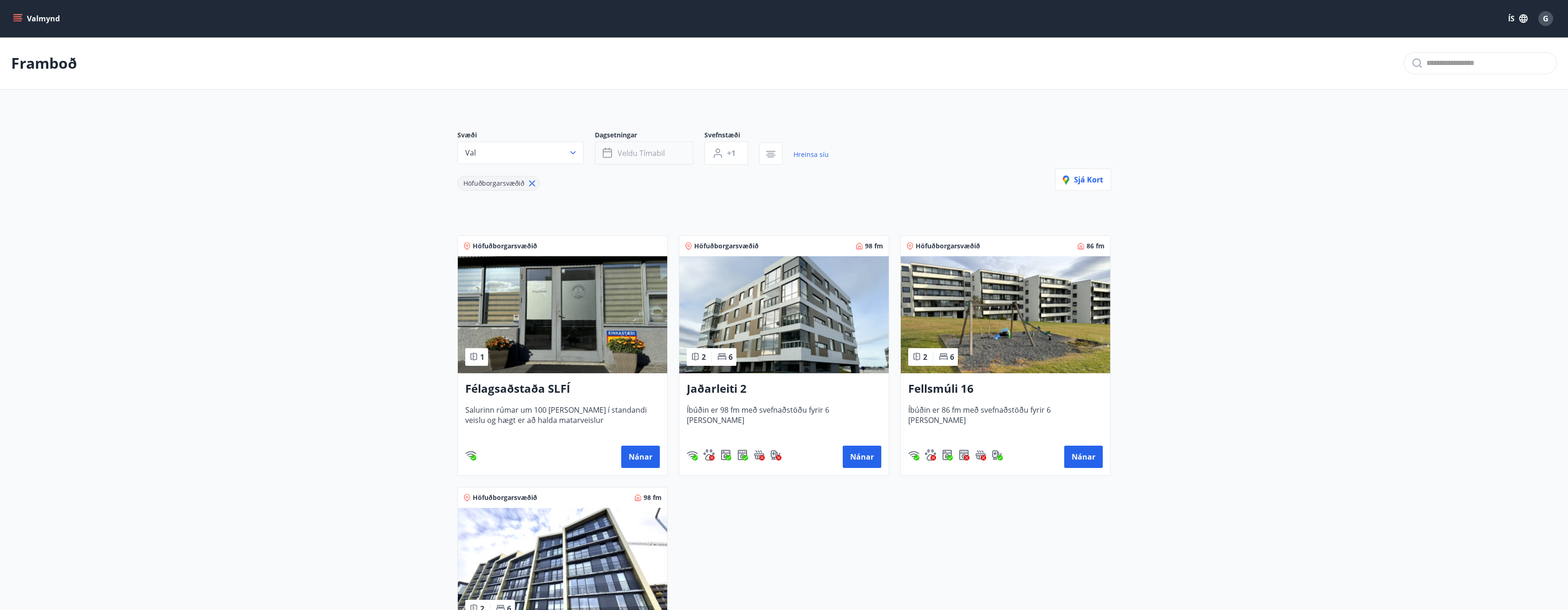
click at [638, 153] on span "Veldu tímabil" at bounding box center [641, 153] width 47 height 10
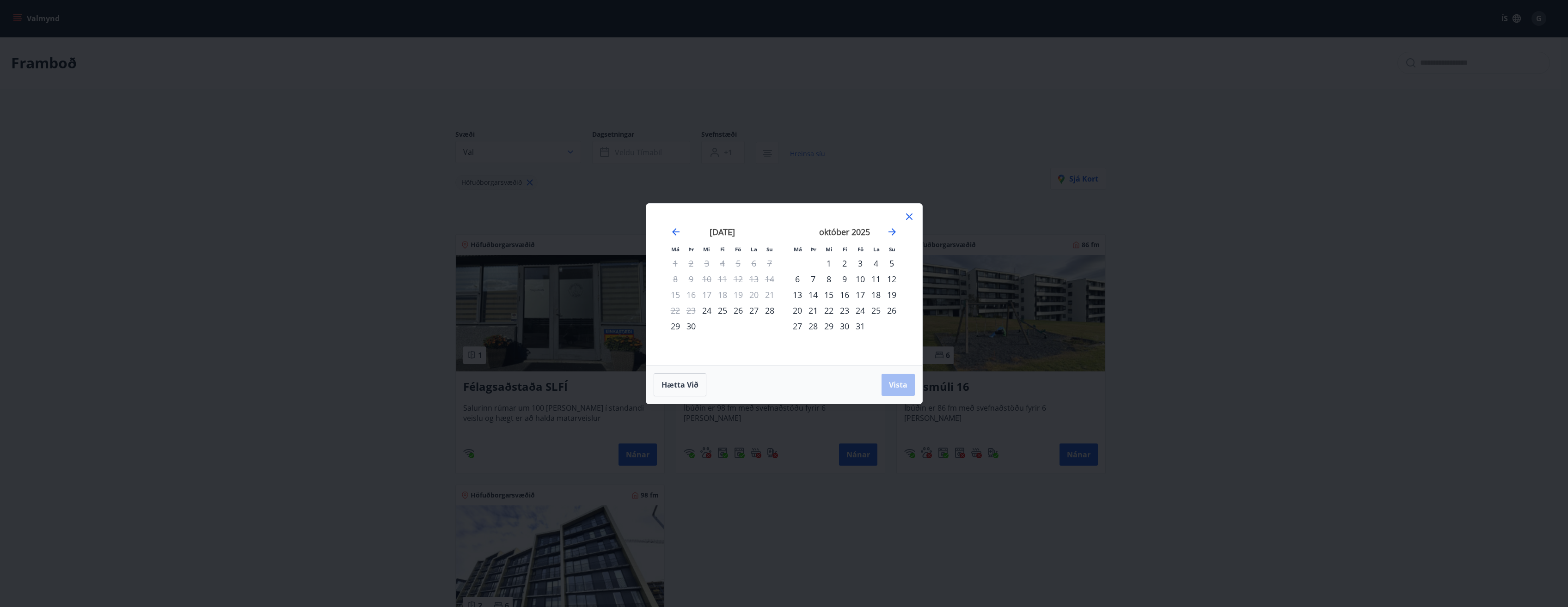
click at [828, 263] on div "1" at bounding box center [828, 263] width 15 height 15
click at [876, 265] on div "4" at bounding box center [875, 263] width 15 height 15
click at [899, 383] on span "Vista" at bounding box center [898, 385] width 18 height 10
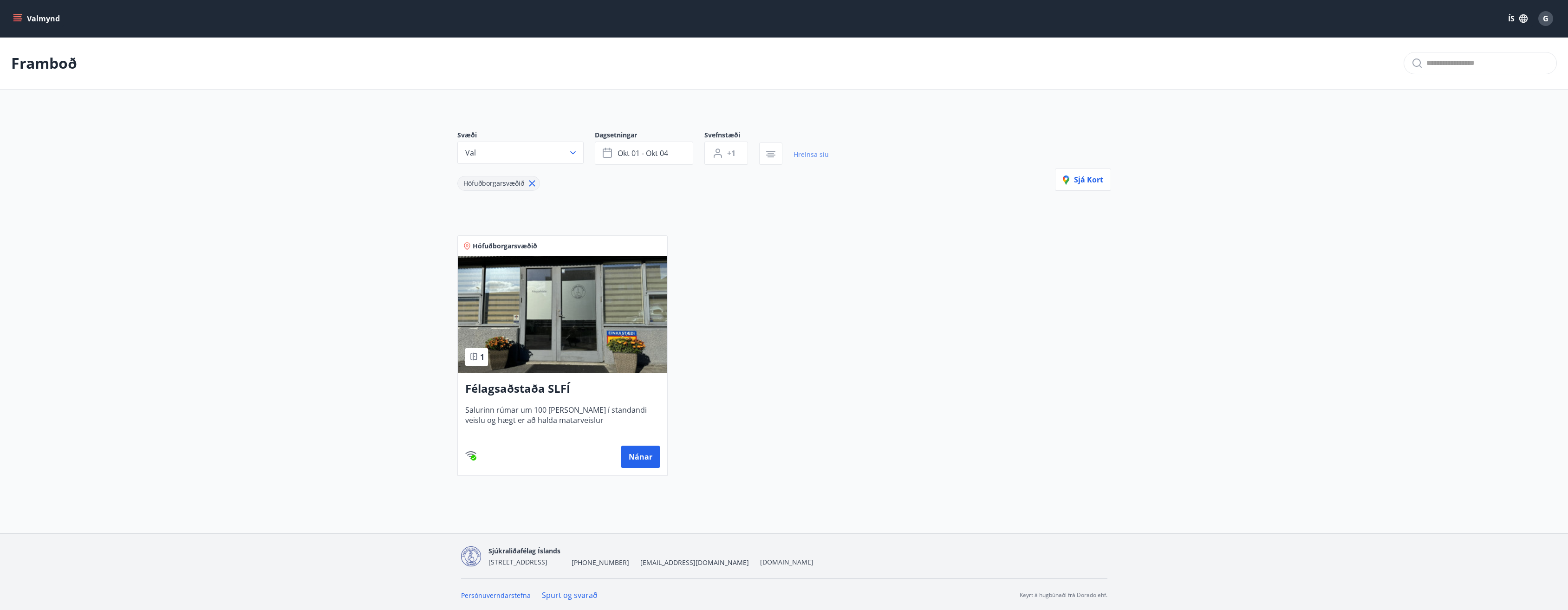
click at [813, 152] on link "Hreinsa síu" at bounding box center [811, 155] width 35 height 20
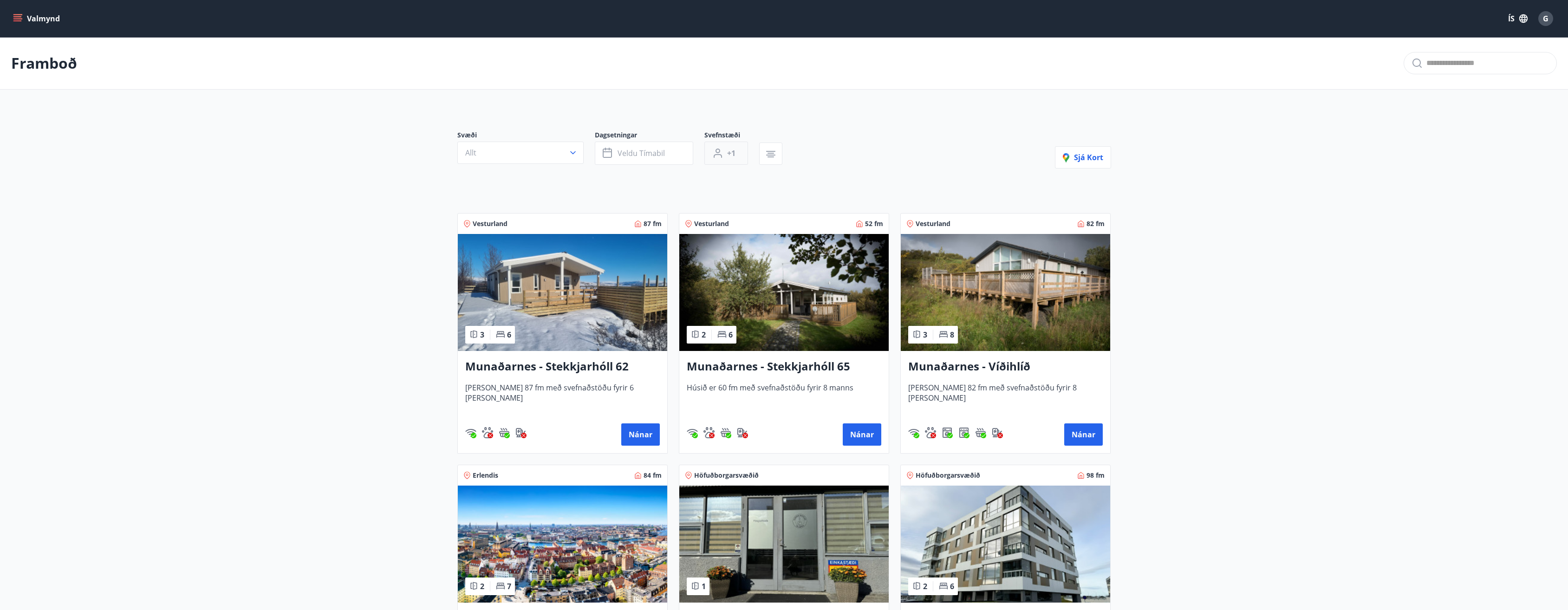
click at [726, 158] on button "+1" at bounding box center [726, 153] width 44 height 23
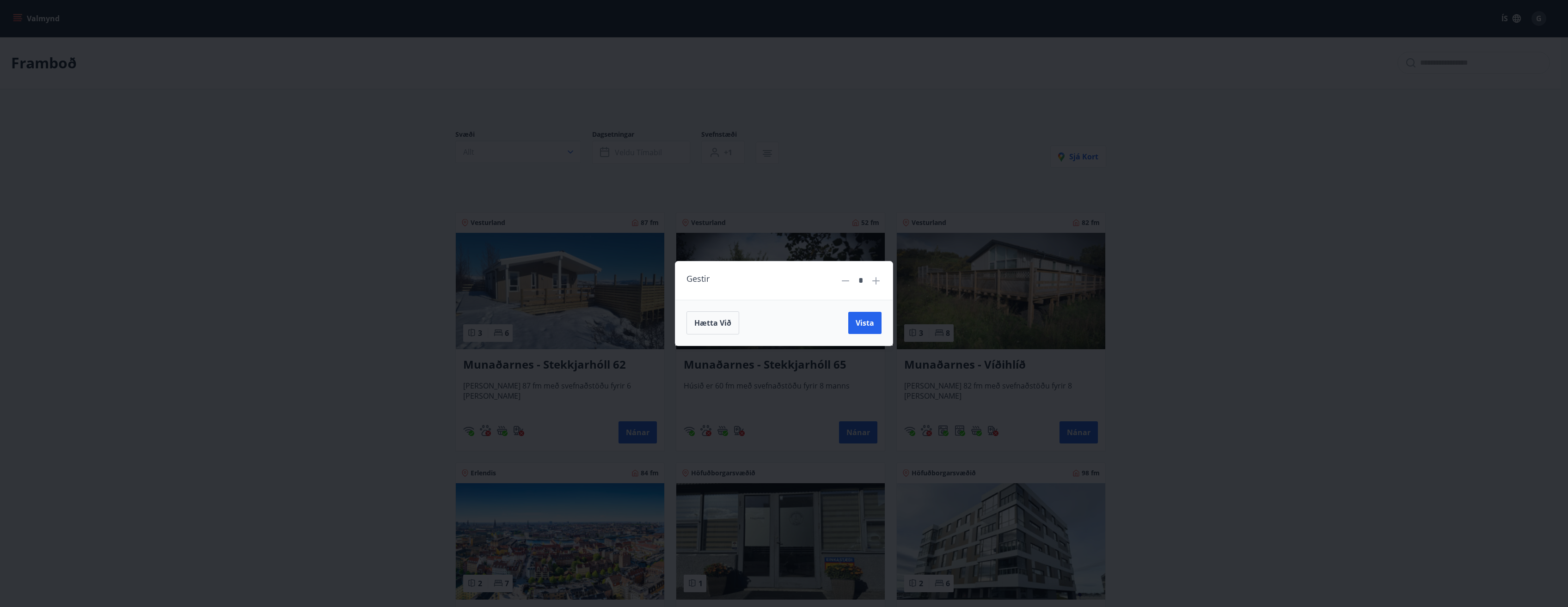
click at [875, 280] on icon at bounding box center [875, 281] width 11 height 11
type input "*"
click at [860, 321] on span "Vista" at bounding box center [864, 323] width 18 height 10
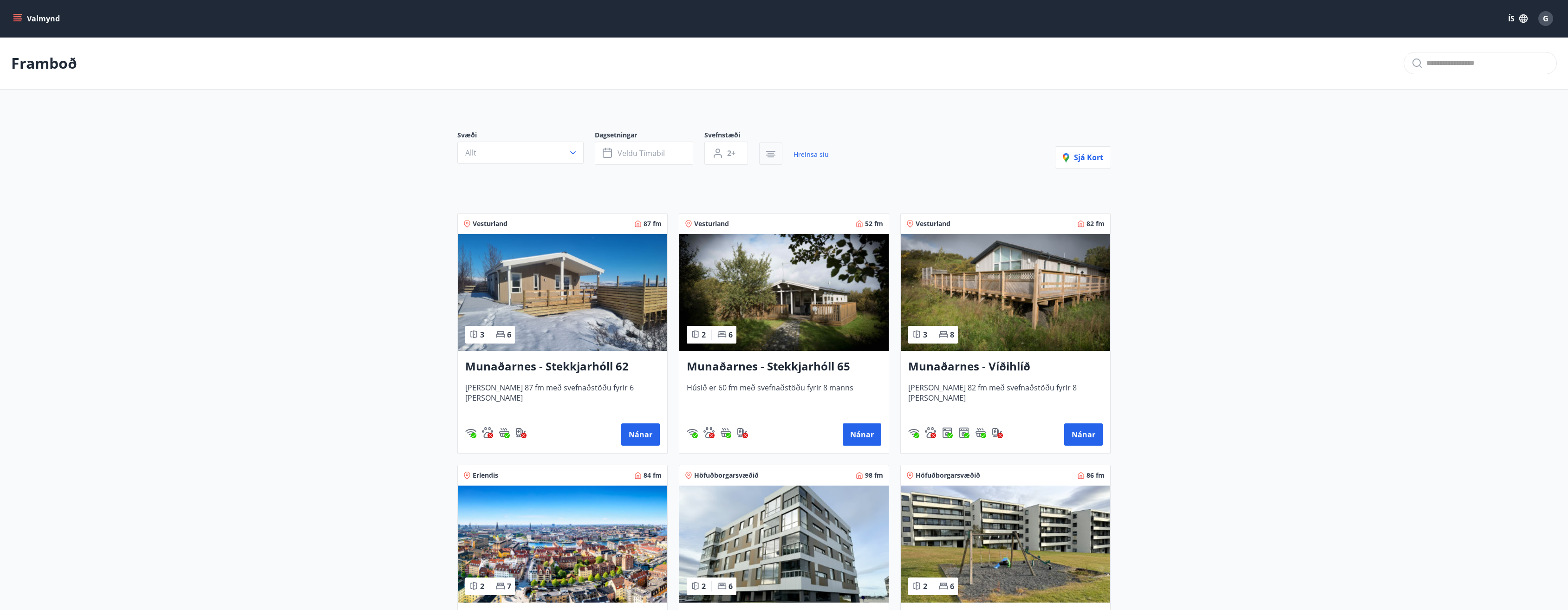
click at [770, 157] on icon "button" at bounding box center [771, 157] width 7 height 1
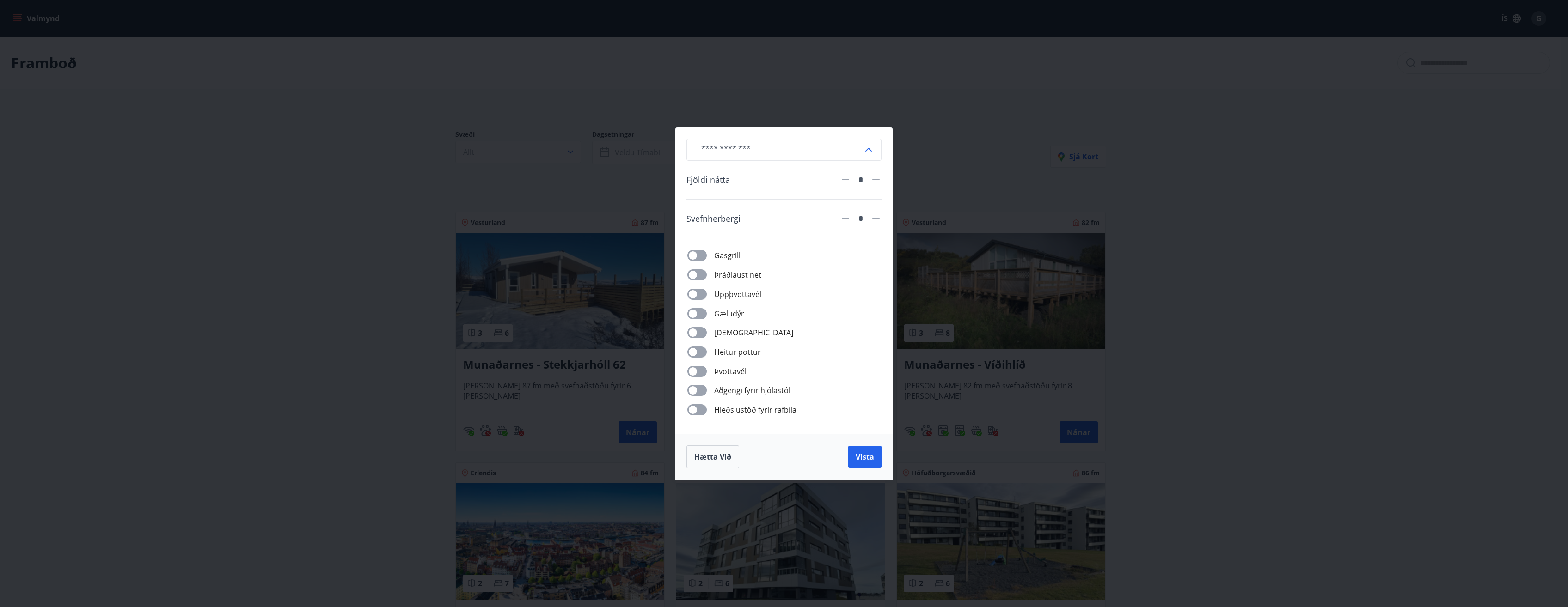
click at [874, 181] on icon at bounding box center [875, 179] width 11 height 11
type input "*"
click at [875, 221] on icon at bounding box center [875, 218] width 11 height 11
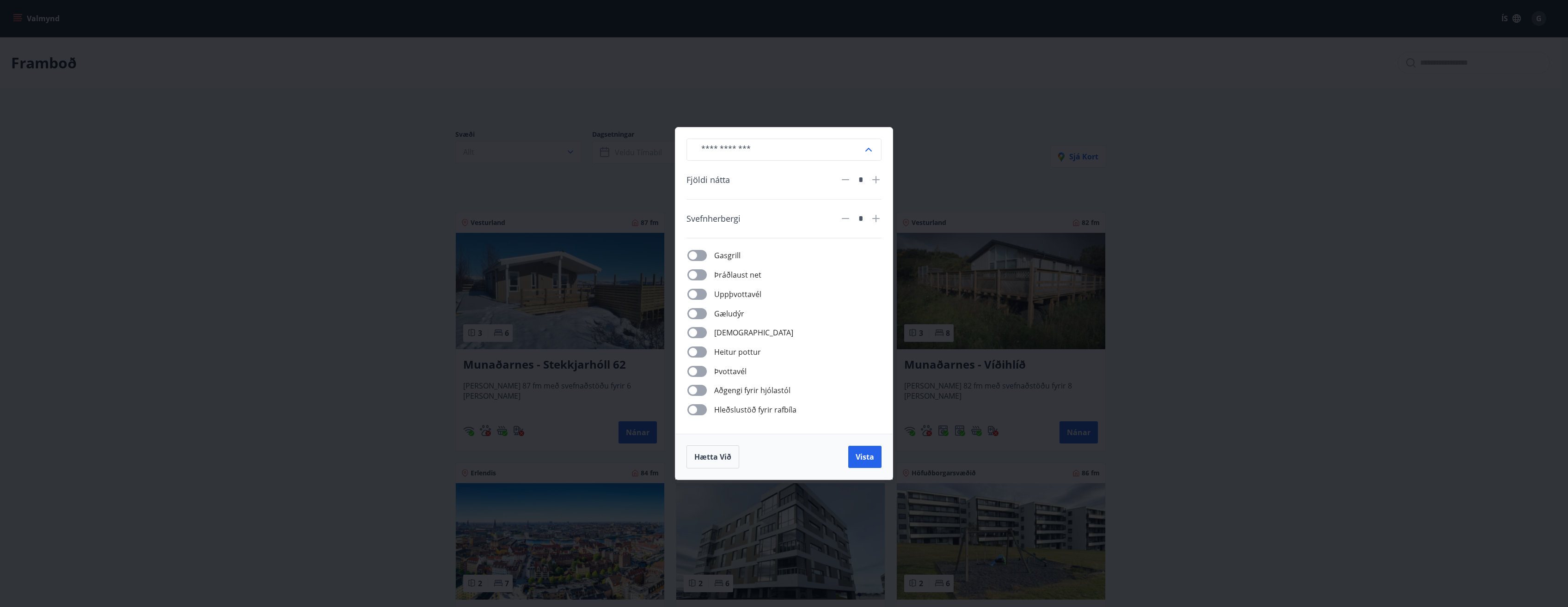
click at [875, 221] on icon at bounding box center [875, 218] width 11 height 11
type input "*"
click at [870, 457] on span "Vista" at bounding box center [864, 456] width 18 height 10
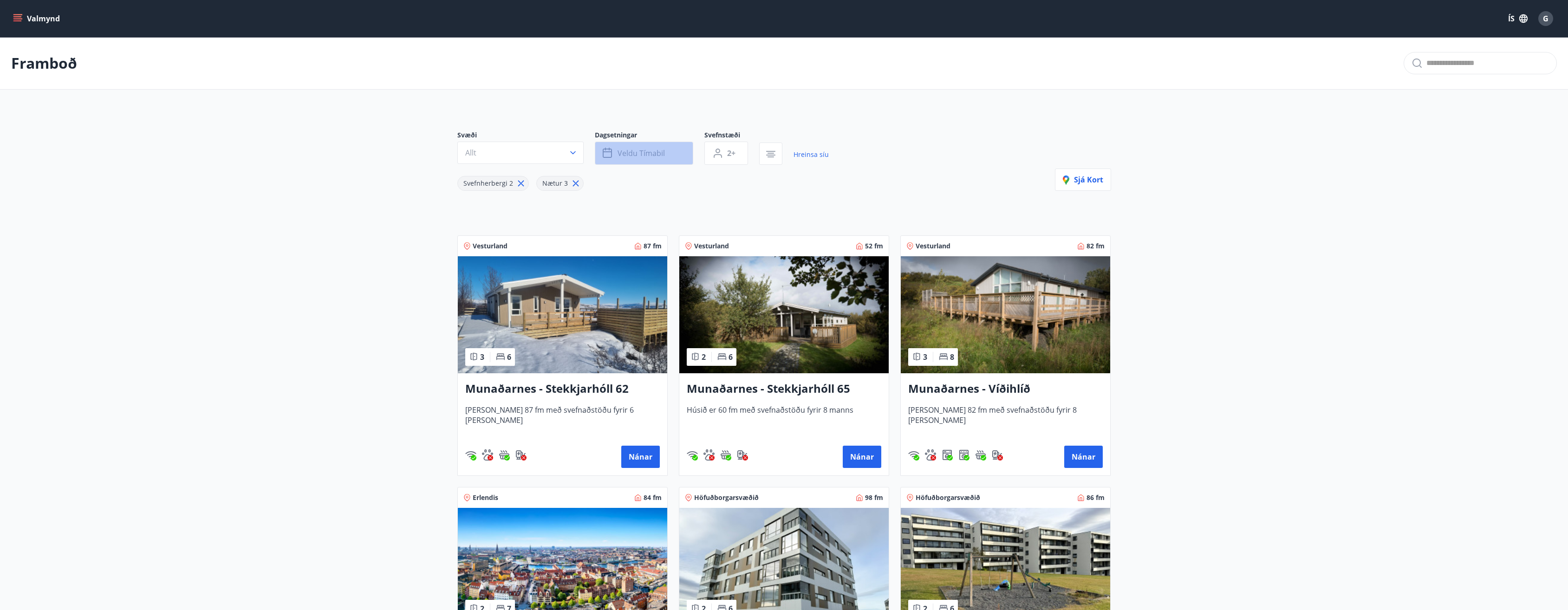
click at [634, 154] on span "Veldu tímabil" at bounding box center [641, 153] width 47 height 10
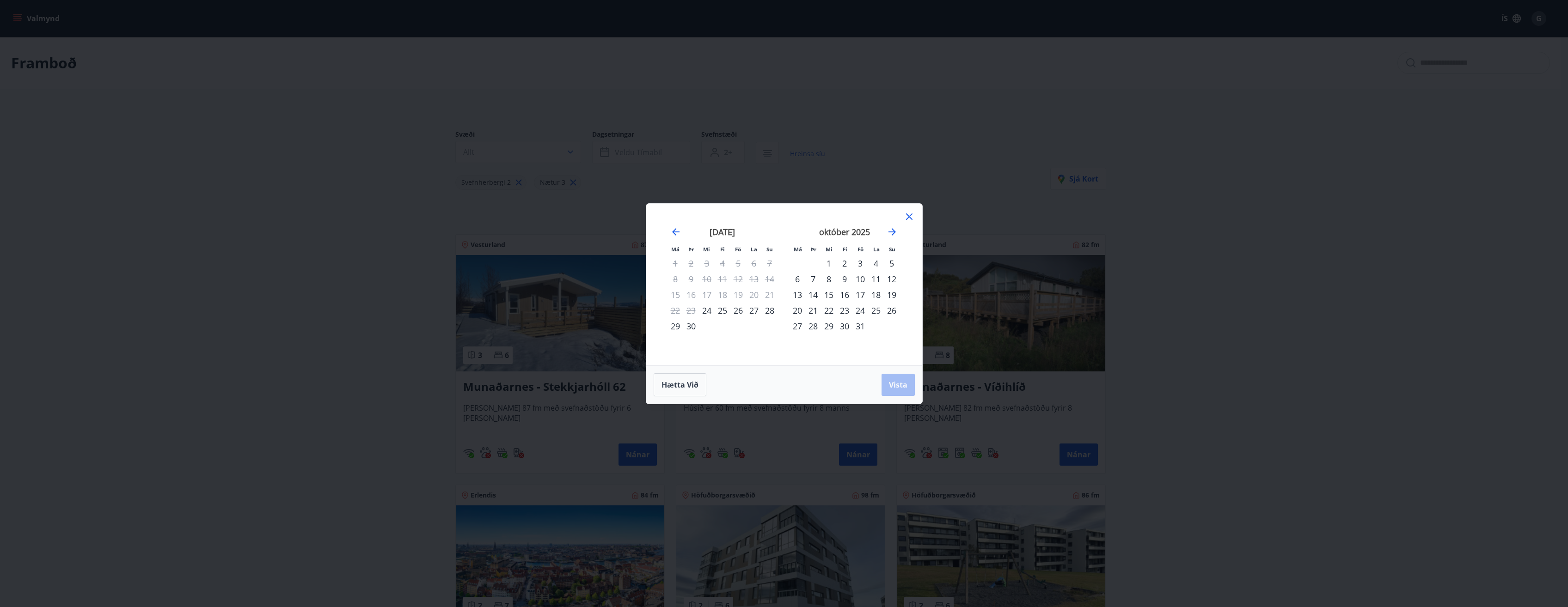
click at [828, 264] on div "1" at bounding box center [828, 263] width 15 height 15
click at [876, 262] on div "4" at bounding box center [875, 263] width 15 height 15
click at [894, 384] on span "Vista" at bounding box center [898, 385] width 18 height 10
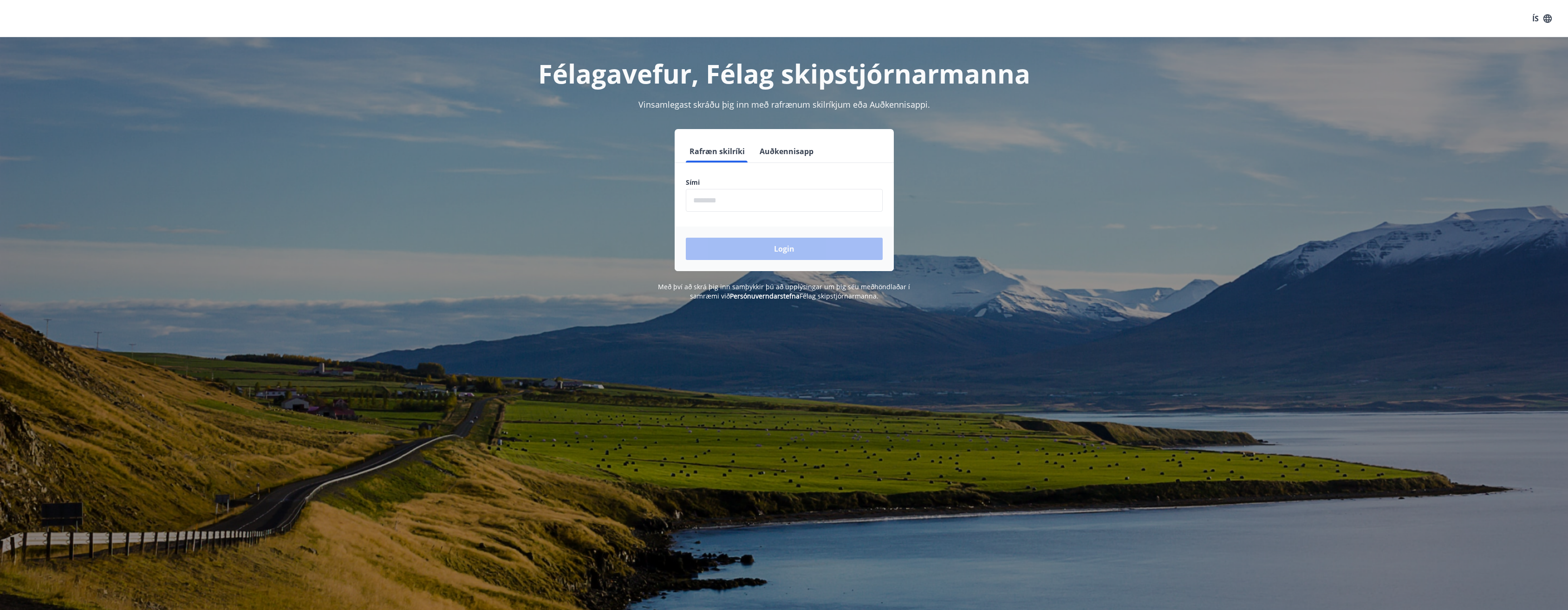
click at [784, 257] on div "Login" at bounding box center [784, 249] width 219 height 45
